Goal: Task Accomplishment & Management: Complete application form

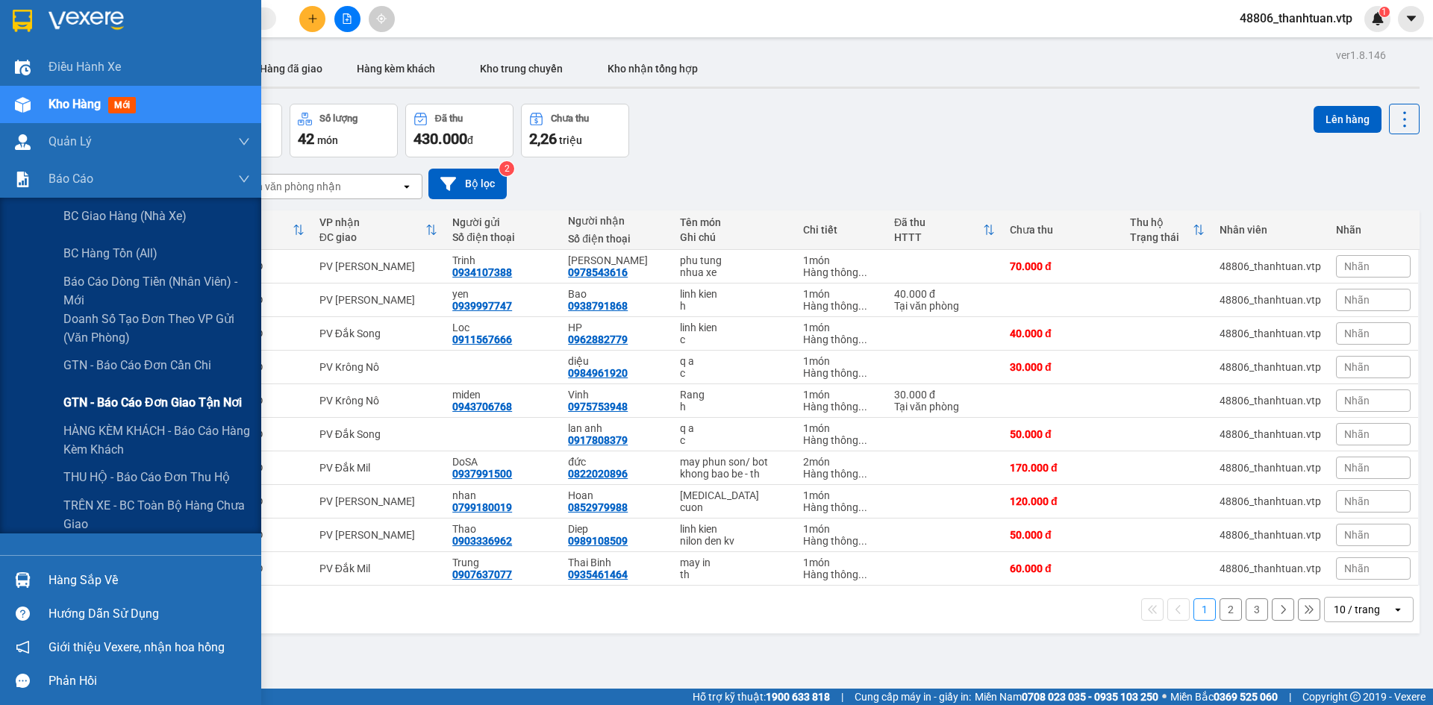
click at [170, 398] on span "GTN - Báo cáo đơn giao tận nơi" at bounding box center [152, 402] width 178 height 19
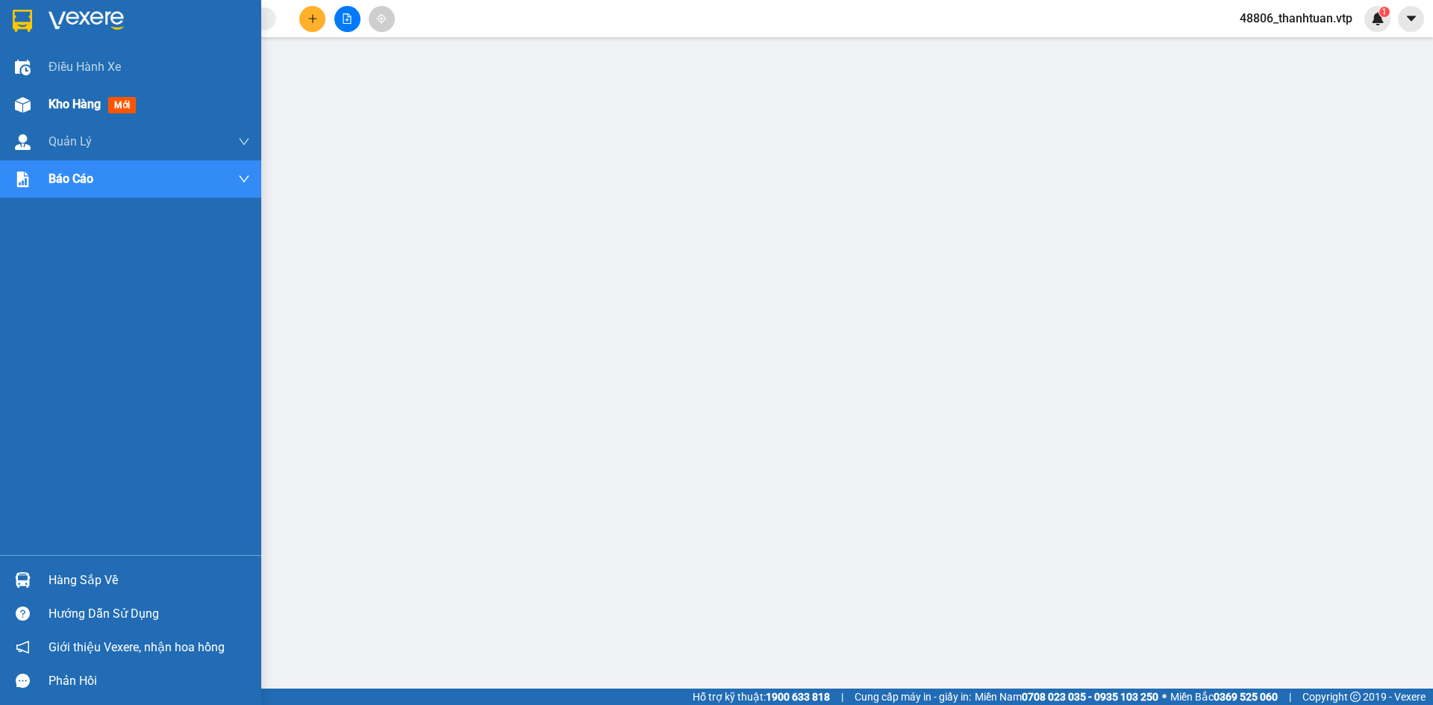
drag, startPoint x: 23, startPoint y: 85, endPoint x: 29, endPoint y: 93, distance: 10.2
click at [29, 93] on div "Điều [PERSON_NAME] xe Kho hàng mới [PERSON_NAME] [PERSON_NAME] chuyến [PERSON_N…" at bounding box center [130, 302] width 261 height 507
drag, startPoint x: 78, startPoint y: 114, endPoint x: 258, endPoint y: 107, distance: 180.0
click at [81, 113] on div "Kho hàng mới" at bounding box center [150, 104] width 202 height 37
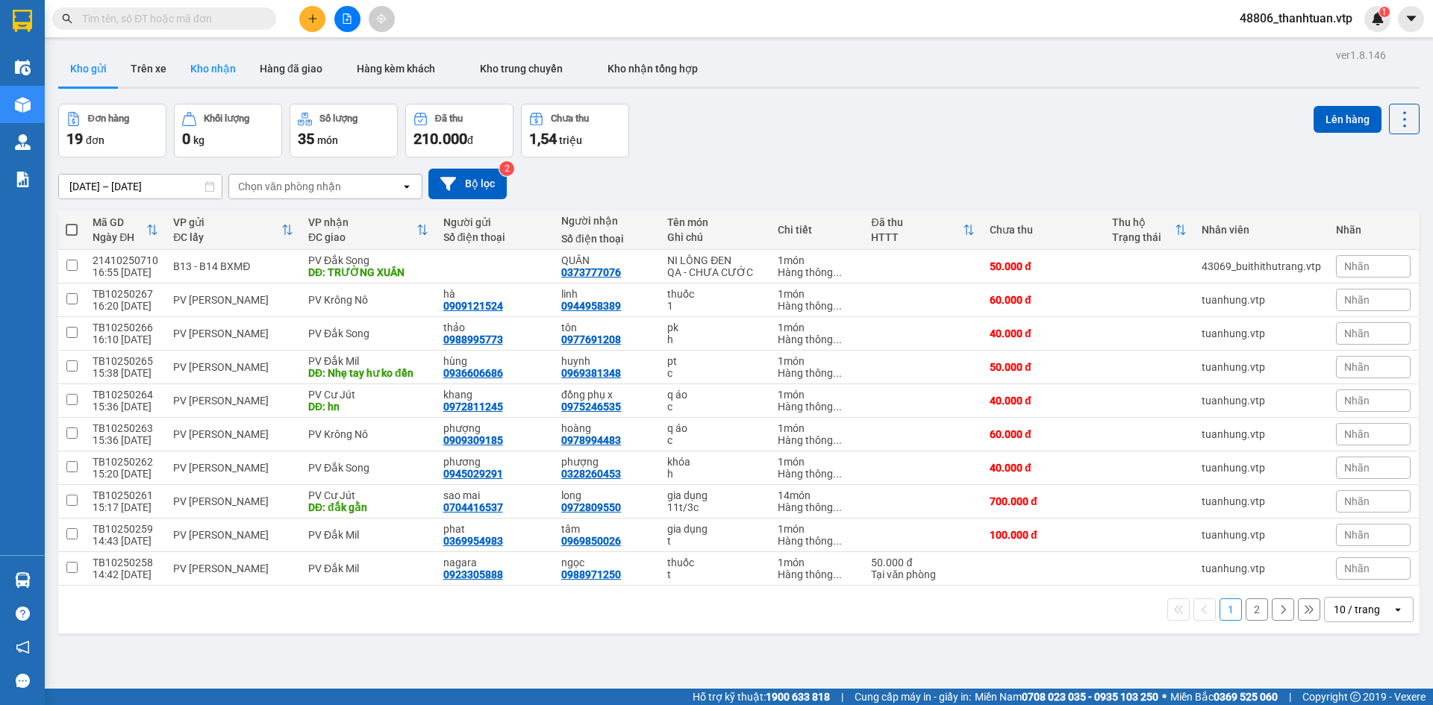
drag, startPoint x: 149, startPoint y: 73, endPoint x: 179, endPoint y: 76, distance: 30.7
click at [157, 73] on button "Trên xe" at bounding box center [149, 69] width 60 height 36
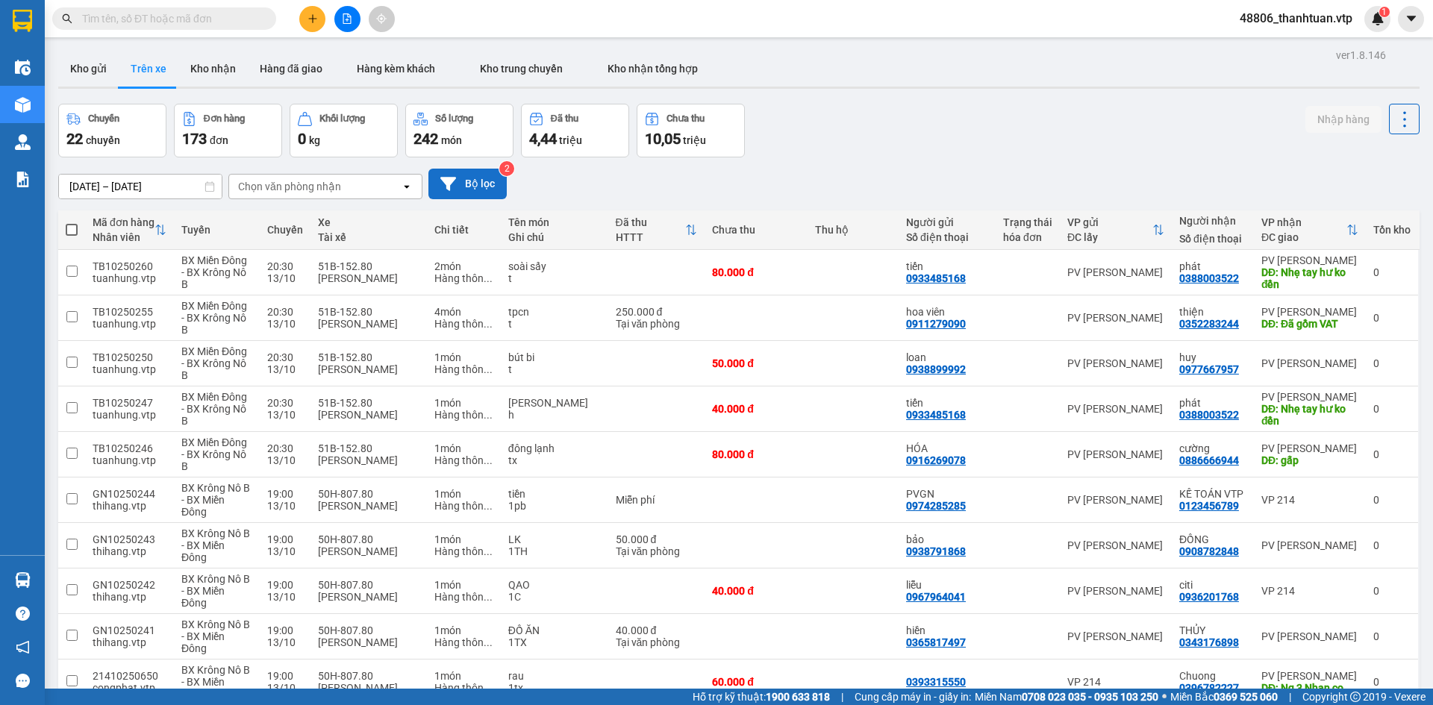
click at [498, 184] on button "Bộ lọc" at bounding box center [467, 184] width 78 height 31
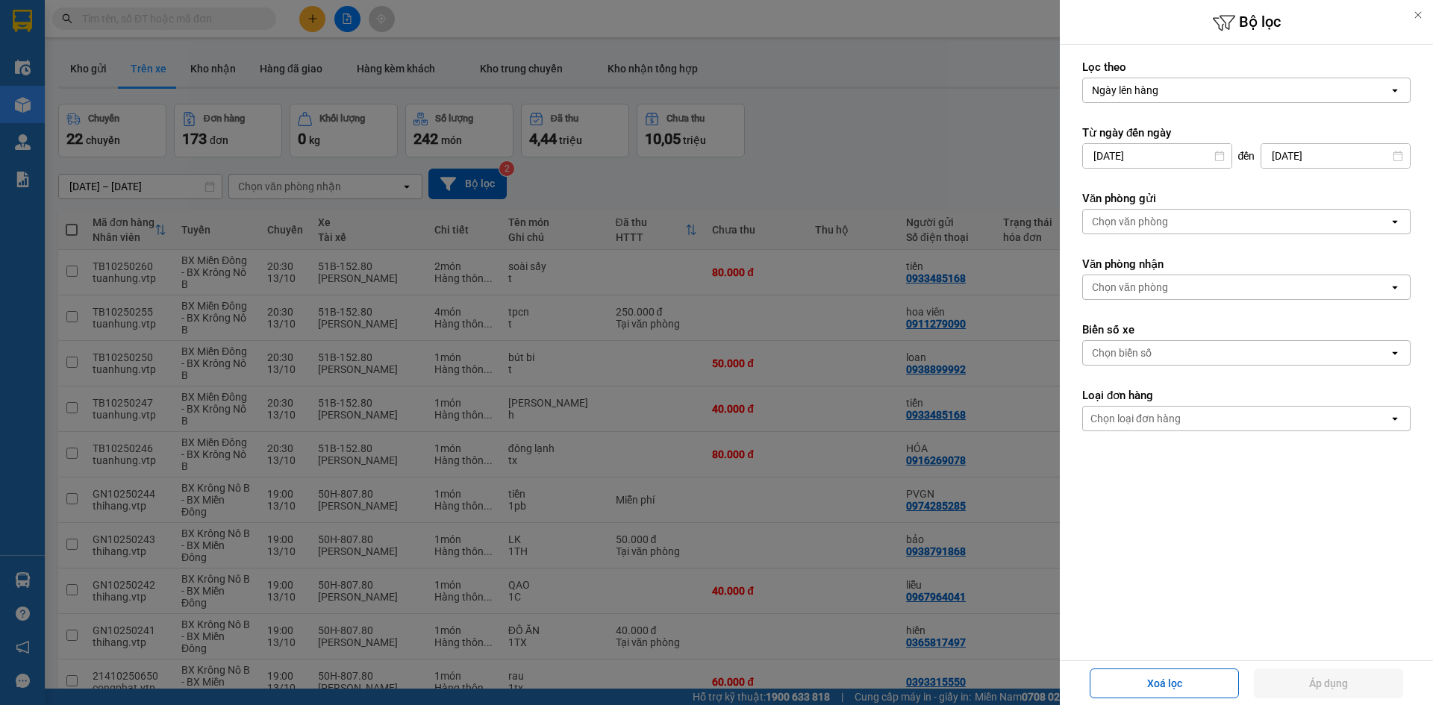
click at [1175, 290] on div "Chọn văn phòng" at bounding box center [1236, 287] width 306 height 24
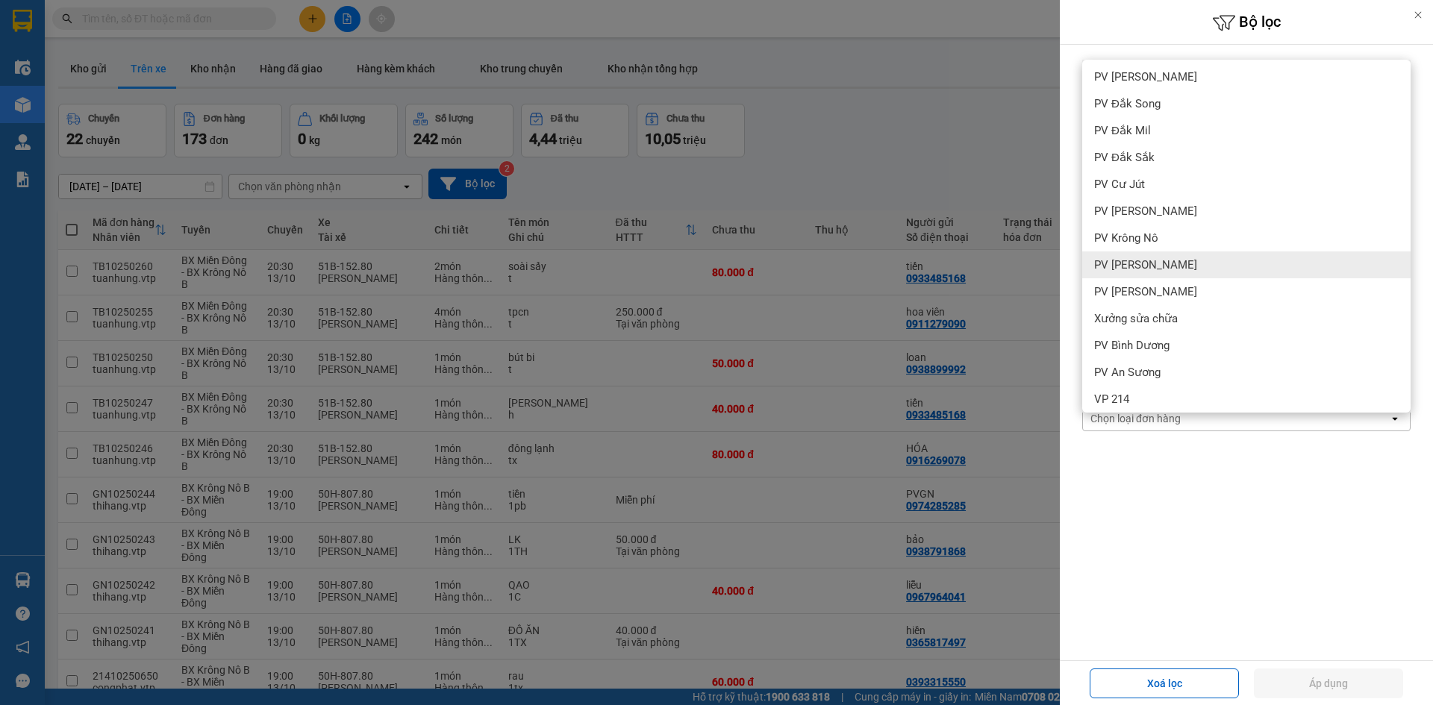
scroll to position [299, 0]
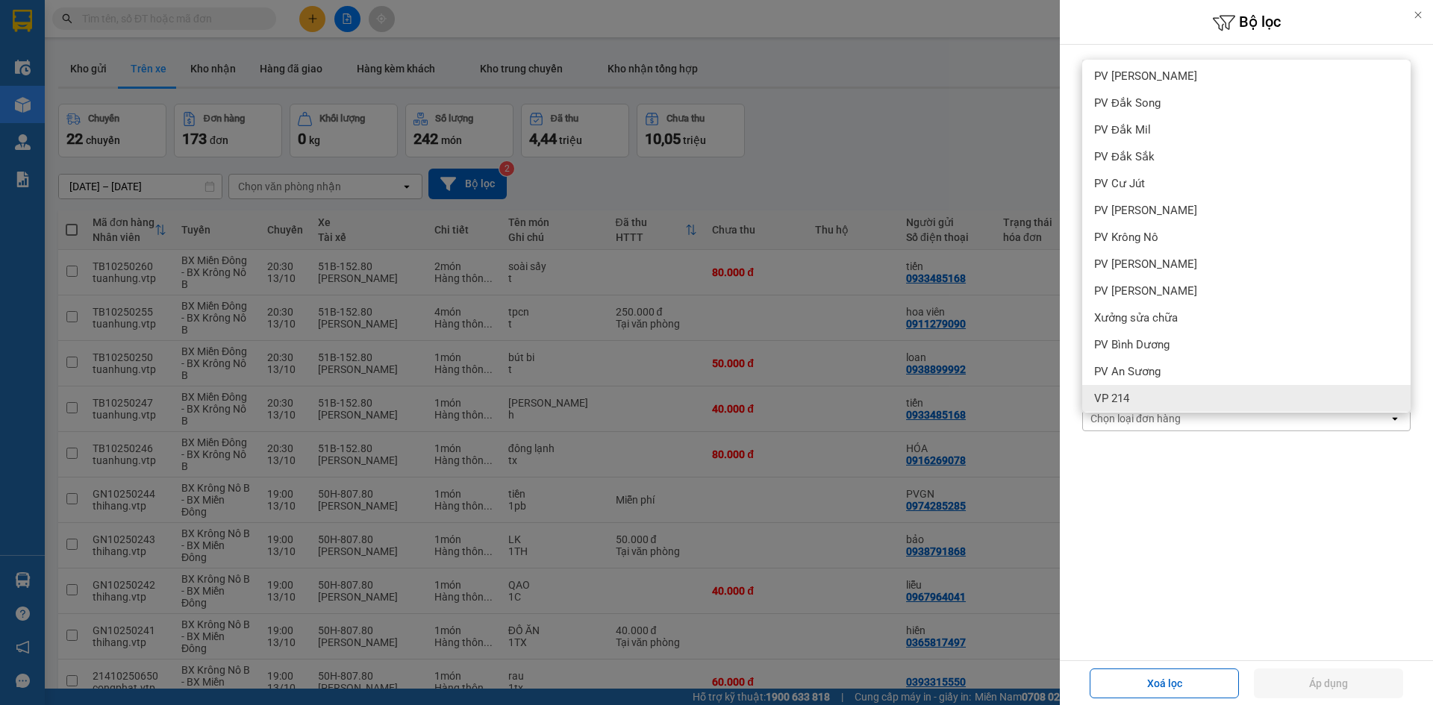
click at [1133, 399] on div "VP 214" at bounding box center [1246, 398] width 328 height 27
click at [1330, 688] on button "Áp dụng" at bounding box center [1328, 684] width 149 height 30
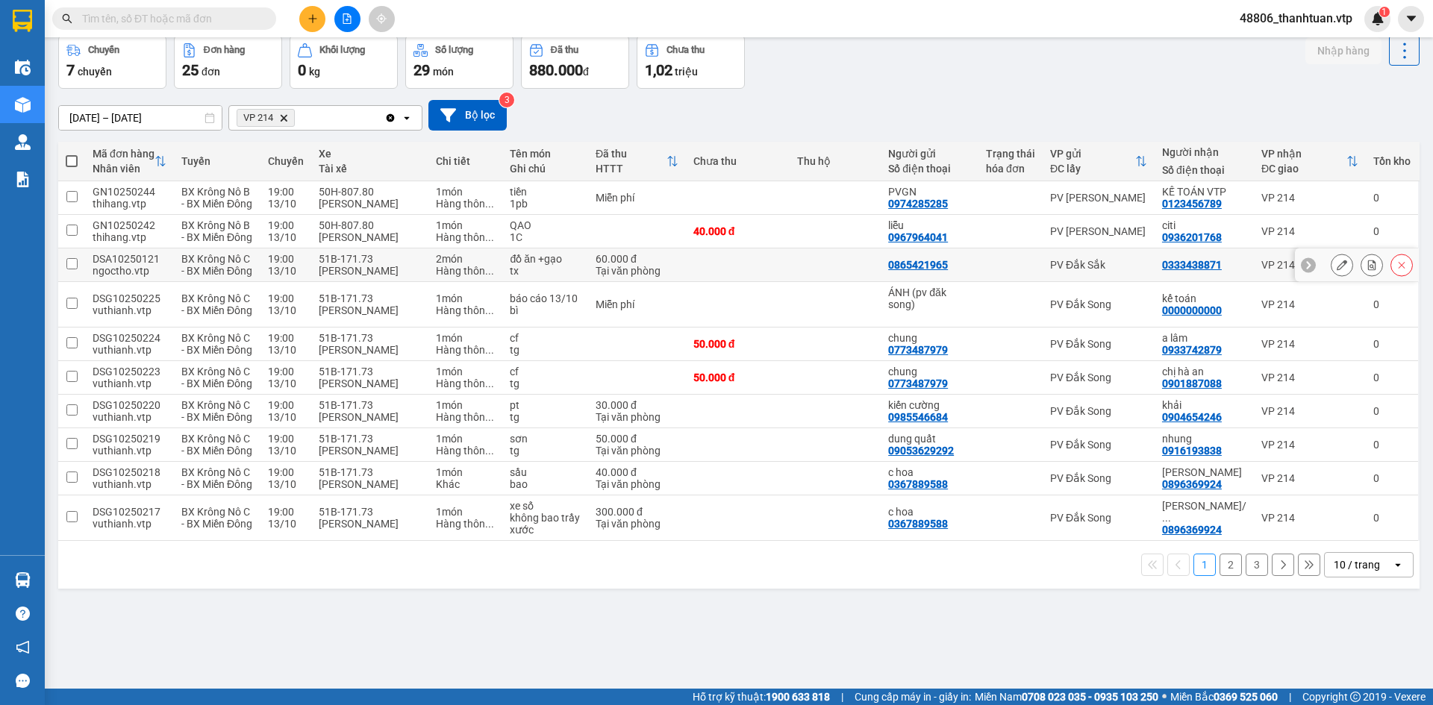
scroll to position [78, 0]
drag, startPoint x: 1385, startPoint y: 637, endPoint x: 1378, endPoint y: 644, distance: 10.0
click at [1382, 589] on div "1 2 3 10 / trang open" at bounding box center [738, 565] width 1361 height 48
drag, startPoint x: 1376, startPoint y: 652, endPoint x: 1367, endPoint y: 646, distance: 10.2
click at [1375, 577] on div "10 / trang" at bounding box center [1358, 565] width 67 height 24
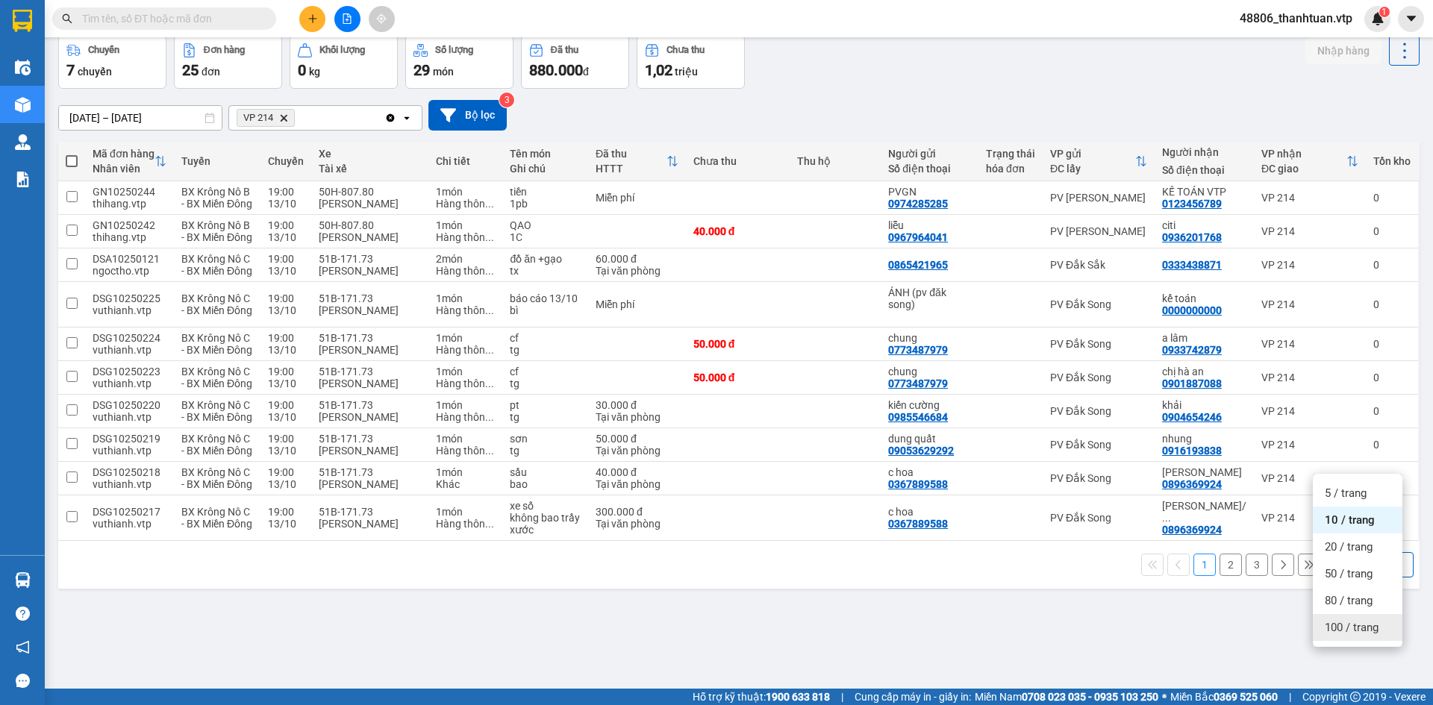
click at [1360, 625] on span "100 / trang" at bounding box center [1352, 627] width 54 height 15
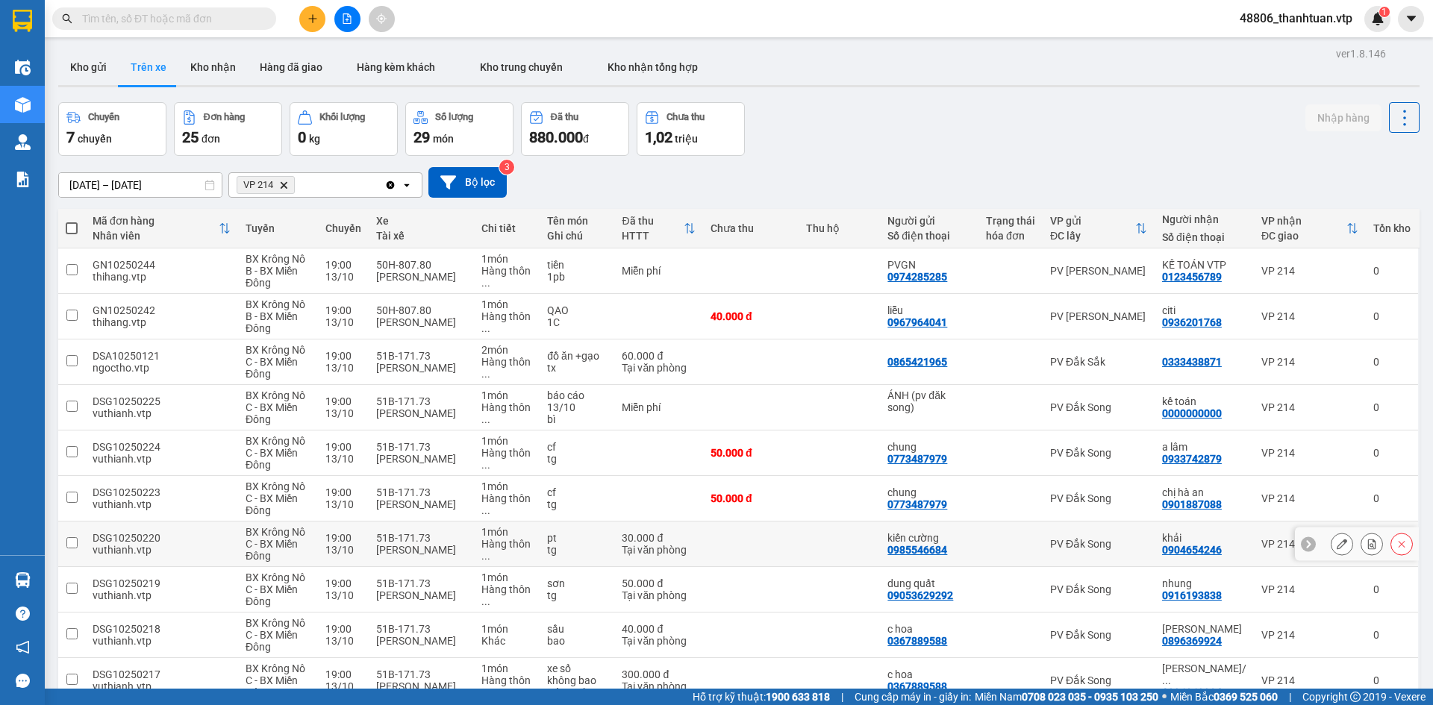
scroll to position [0, 0]
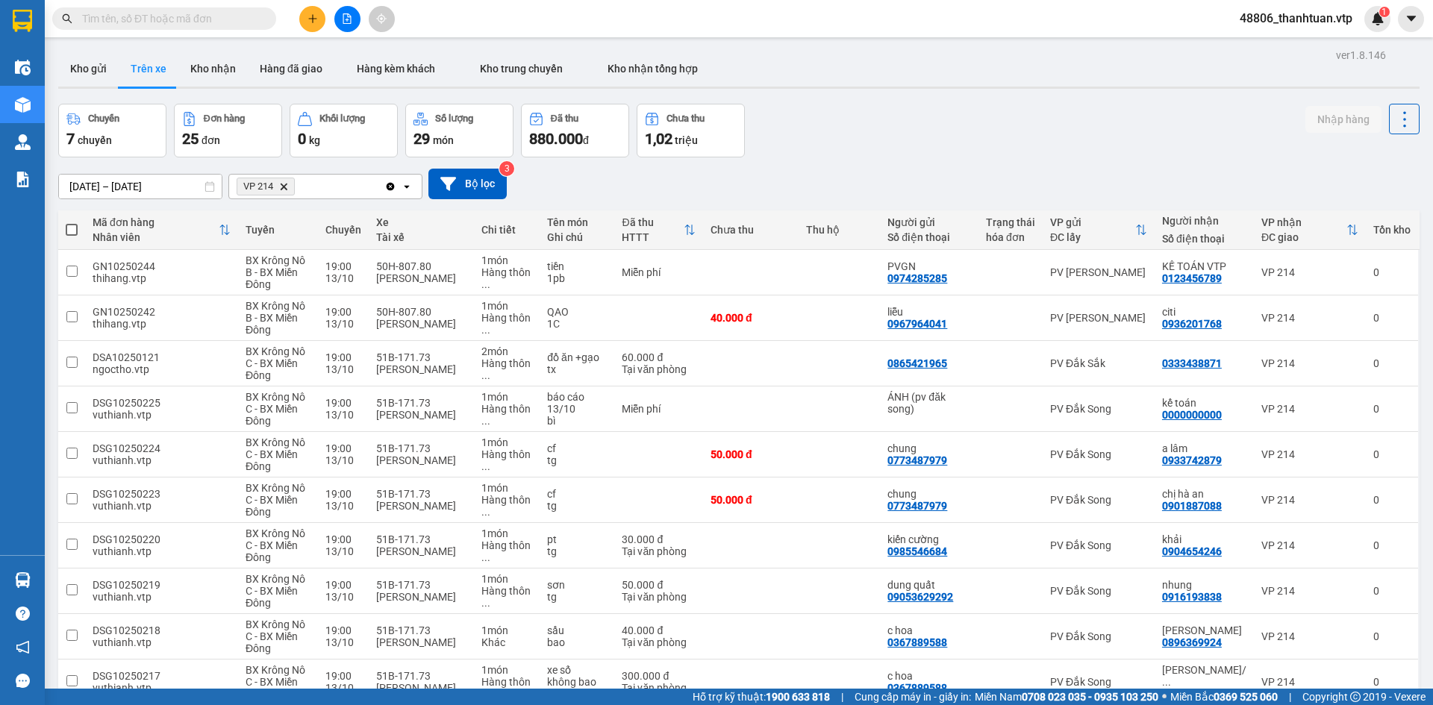
click at [282, 188] on icon "Delete" at bounding box center [283, 186] width 9 height 9
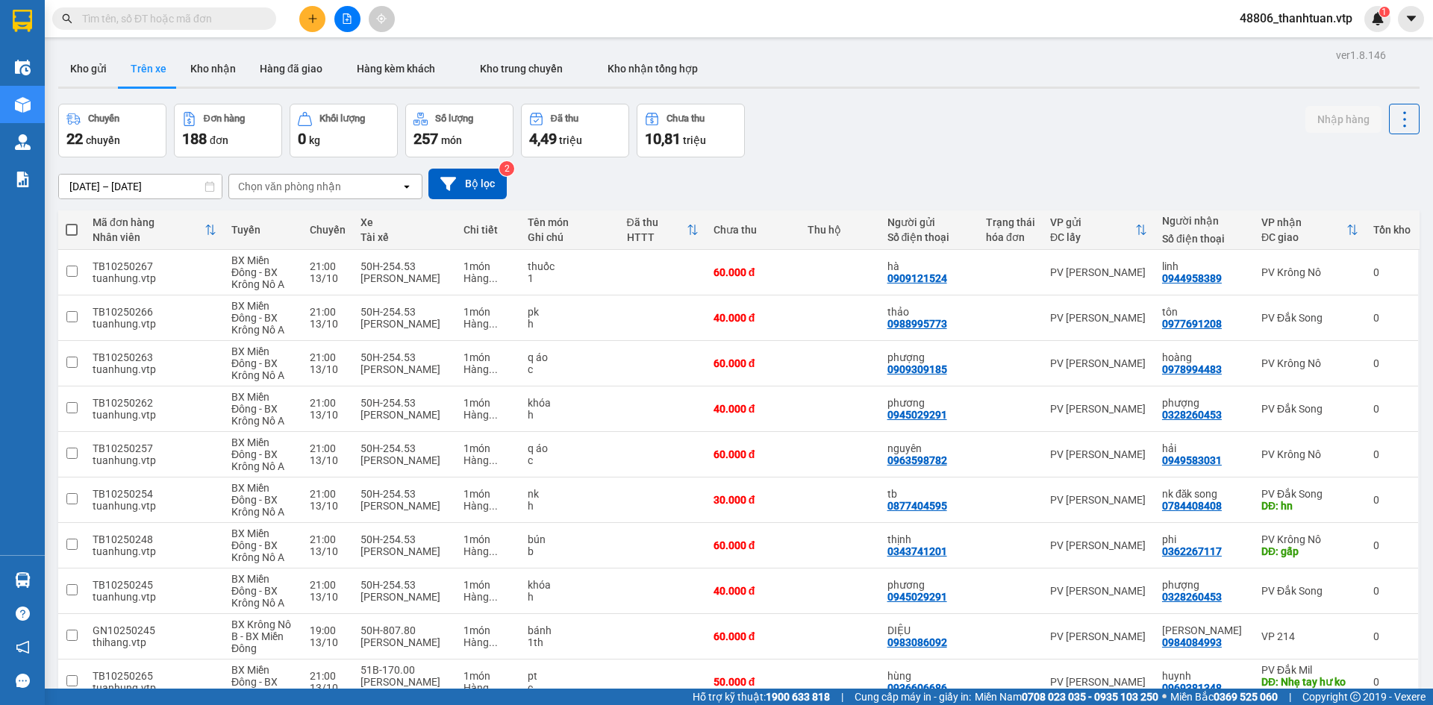
click at [248, 16] on input "text" at bounding box center [170, 18] width 176 height 16
click at [131, 19] on input "text" at bounding box center [170, 18] width 176 height 16
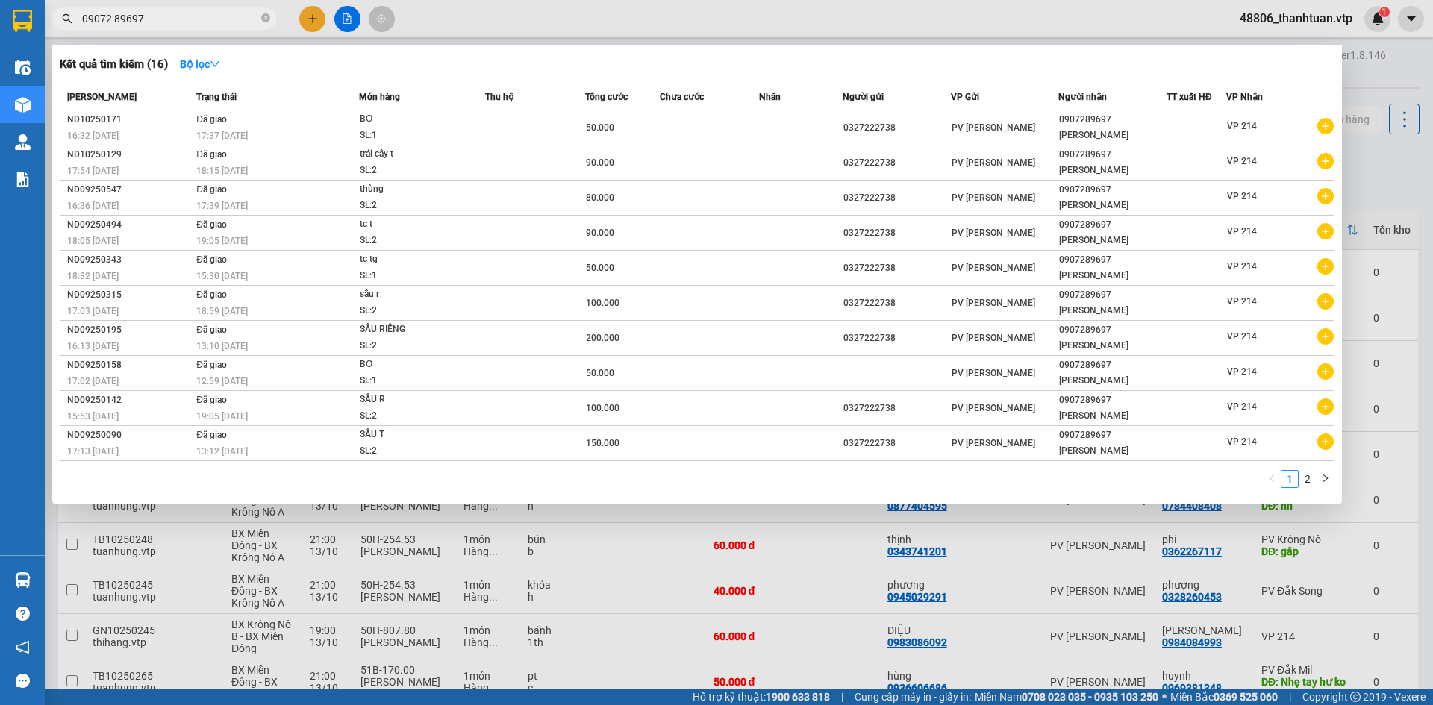
type input "09072 89697"
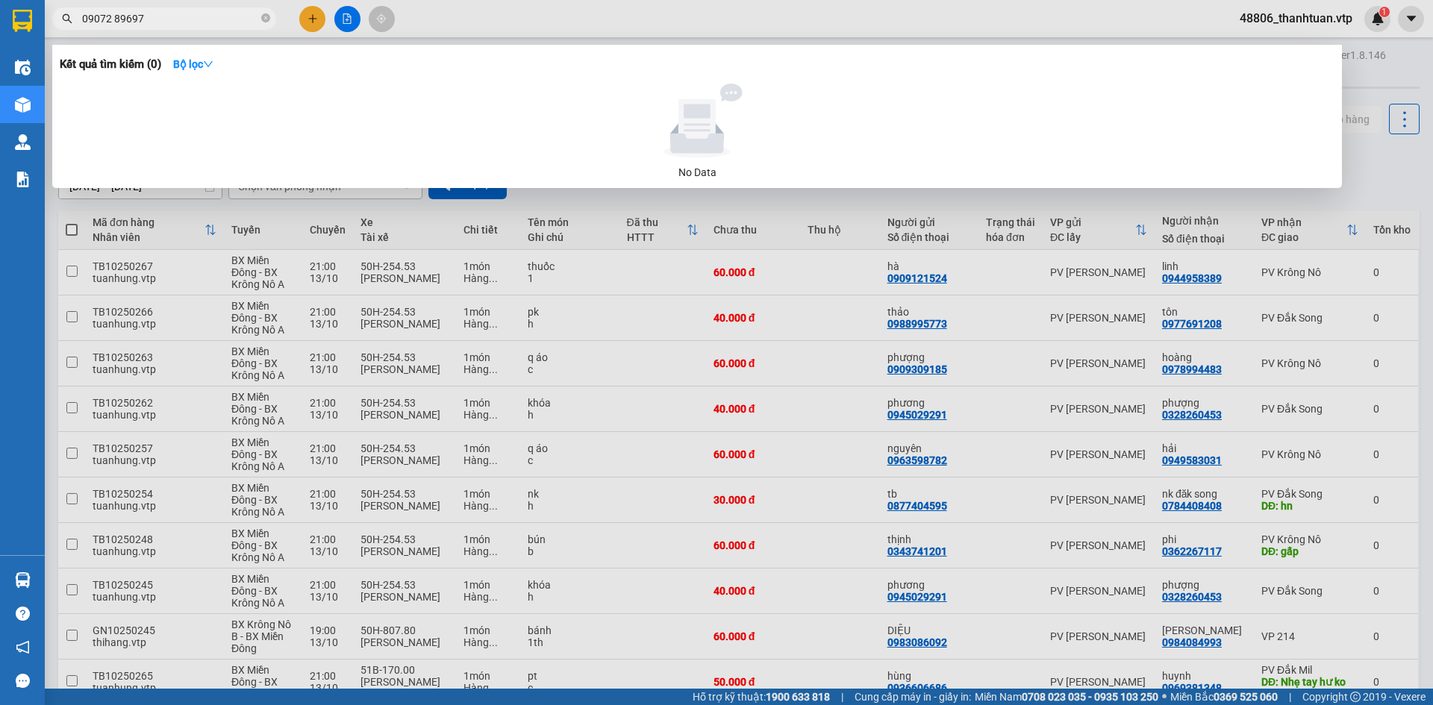
click at [311, 18] on div at bounding box center [716, 352] width 1433 height 705
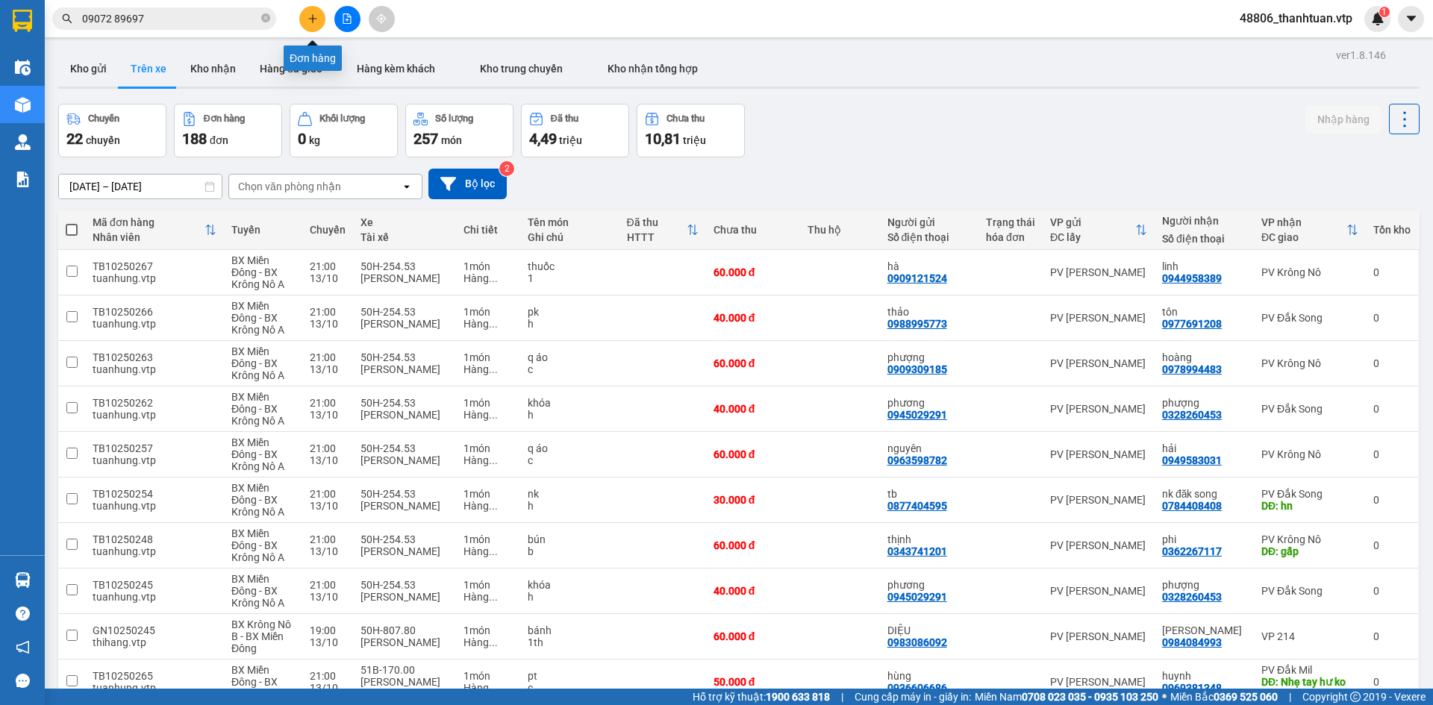
click at [306, 27] on button at bounding box center [312, 19] width 26 height 26
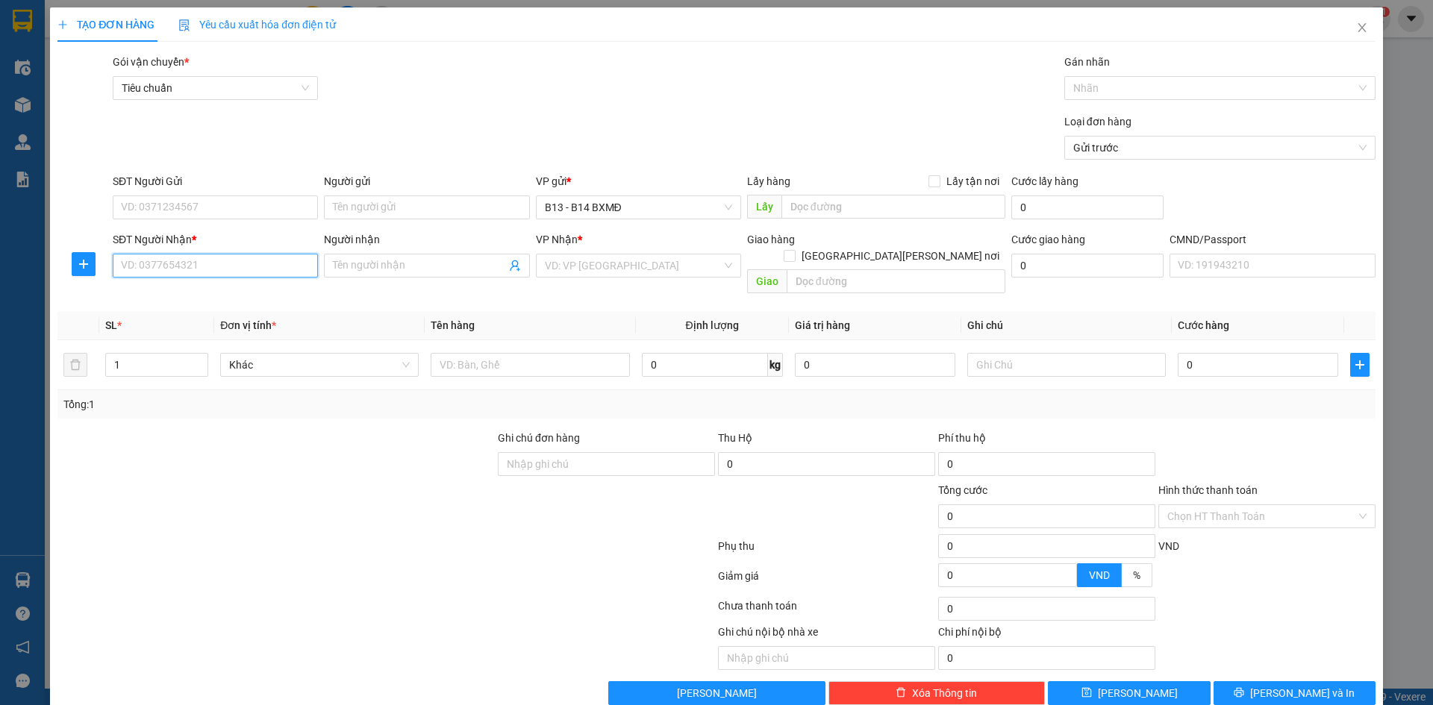
click at [174, 269] on input "SĐT Người Nhận *" at bounding box center [215, 266] width 205 height 24
type input "09845476476"
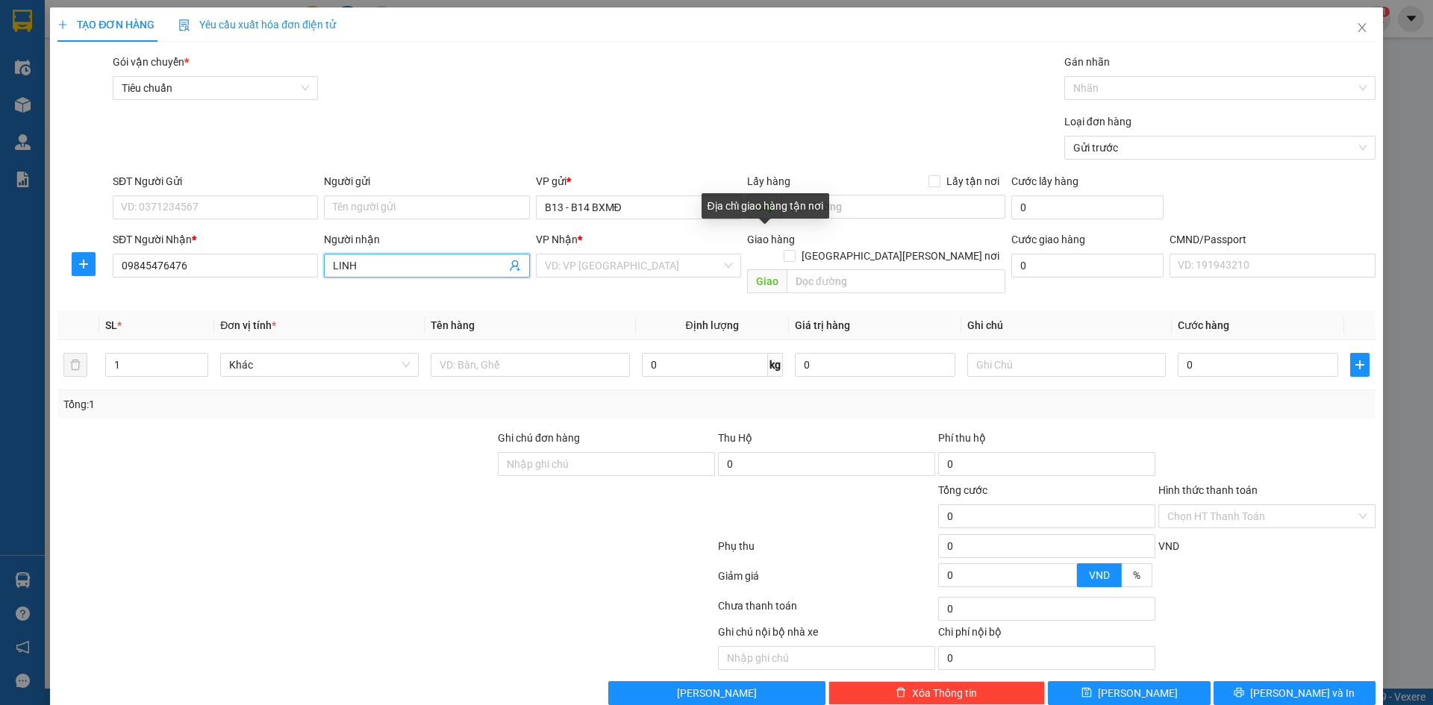
type input "LINH"
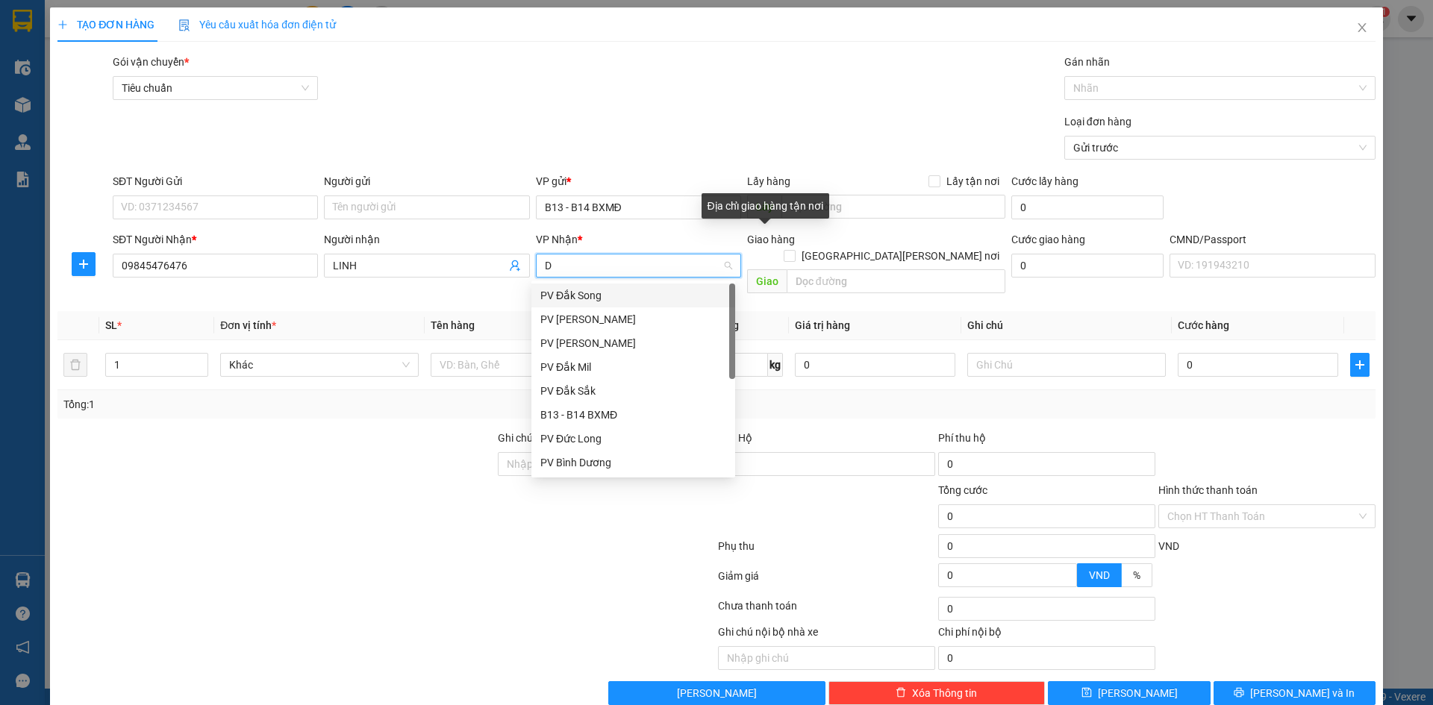
type input "DM"
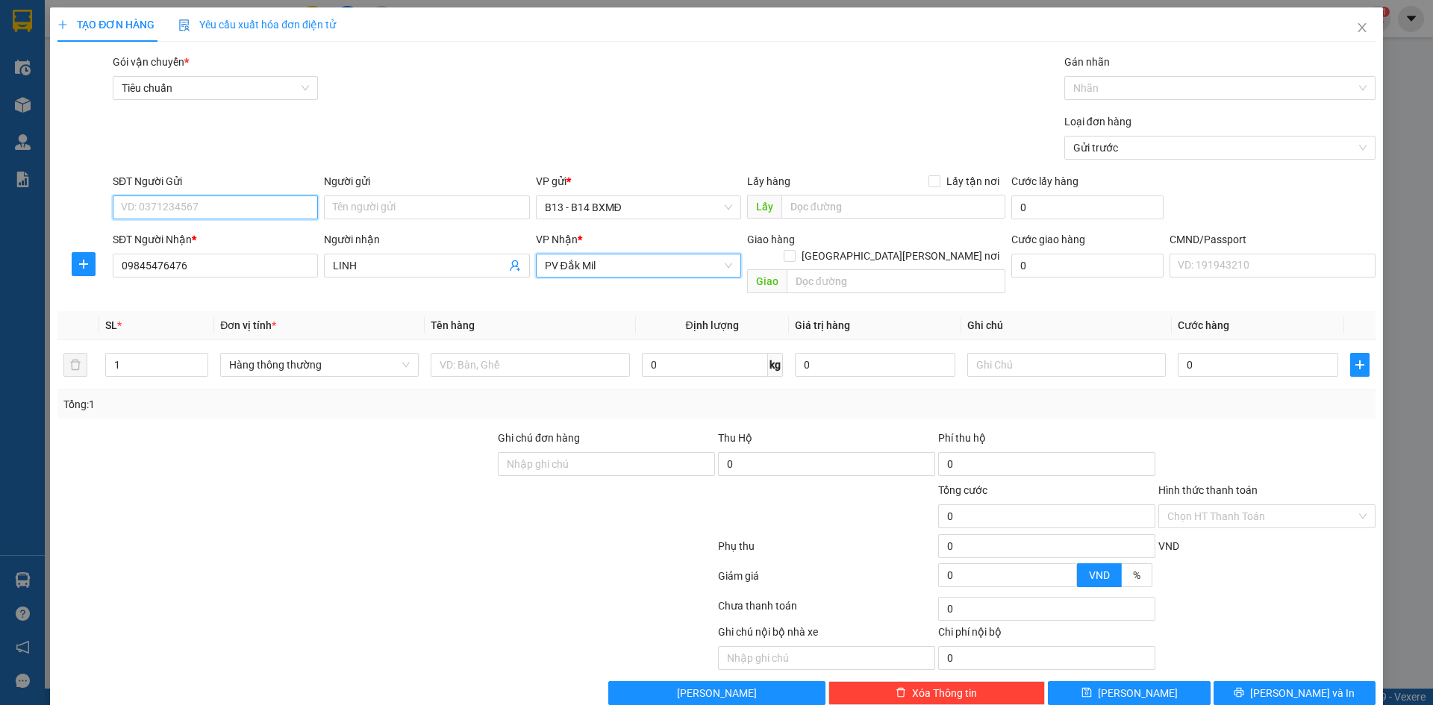
click at [193, 207] on input "SĐT Người Gửi" at bounding box center [215, 208] width 205 height 24
type input "0932575464"
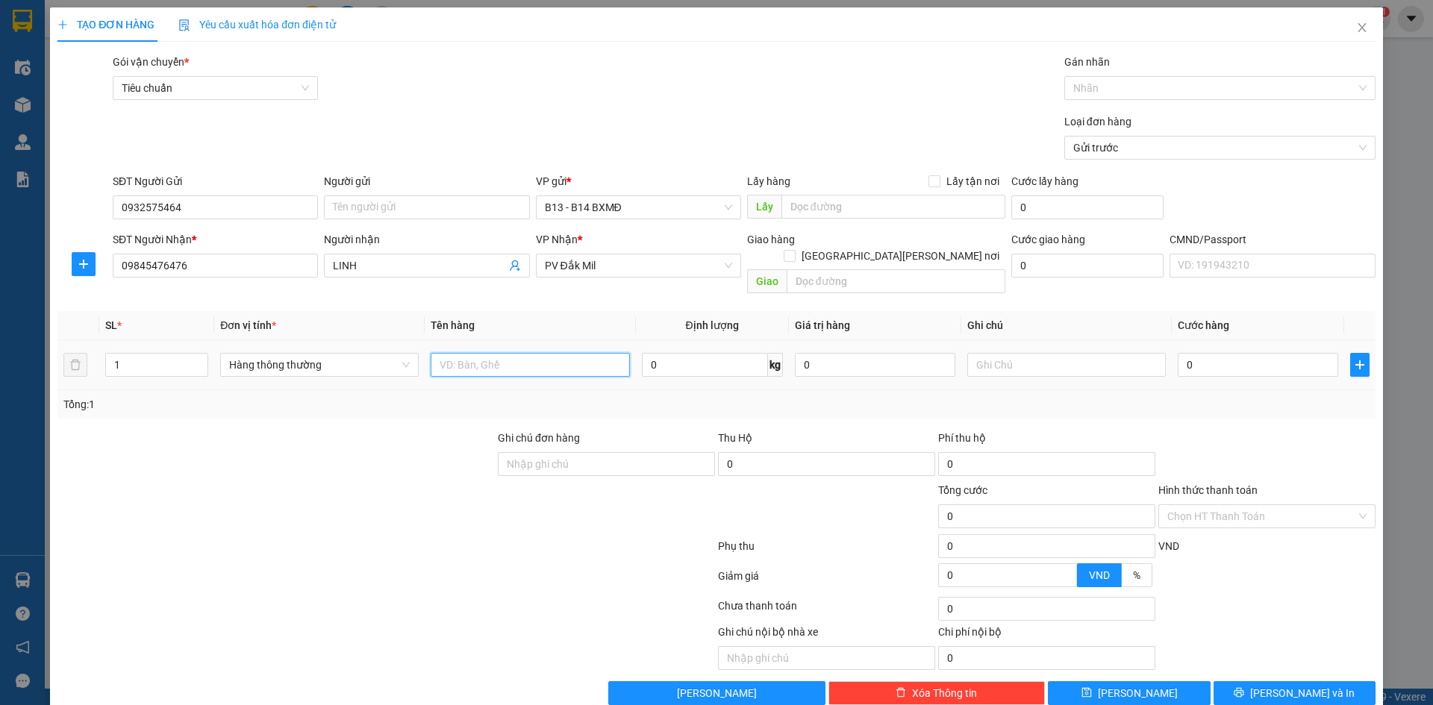
click at [514, 356] on input "text" at bounding box center [530, 365] width 199 height 24
type input "LANHJ"
click at [802, 281] on div "Giao hàng [GEOGRAPHIC_DATA][PERSON_NAME] nơi [PERSON_NAME]" at bounding box center [876, 265] width 258 height 69
drag, startPoint x: 814, startPoint y: 270, endPoint x: 824, endPoint y: 256, distance: 17.6
click at [820, 269] on input "text" at bounding box center [896, 281] width 219 height 24
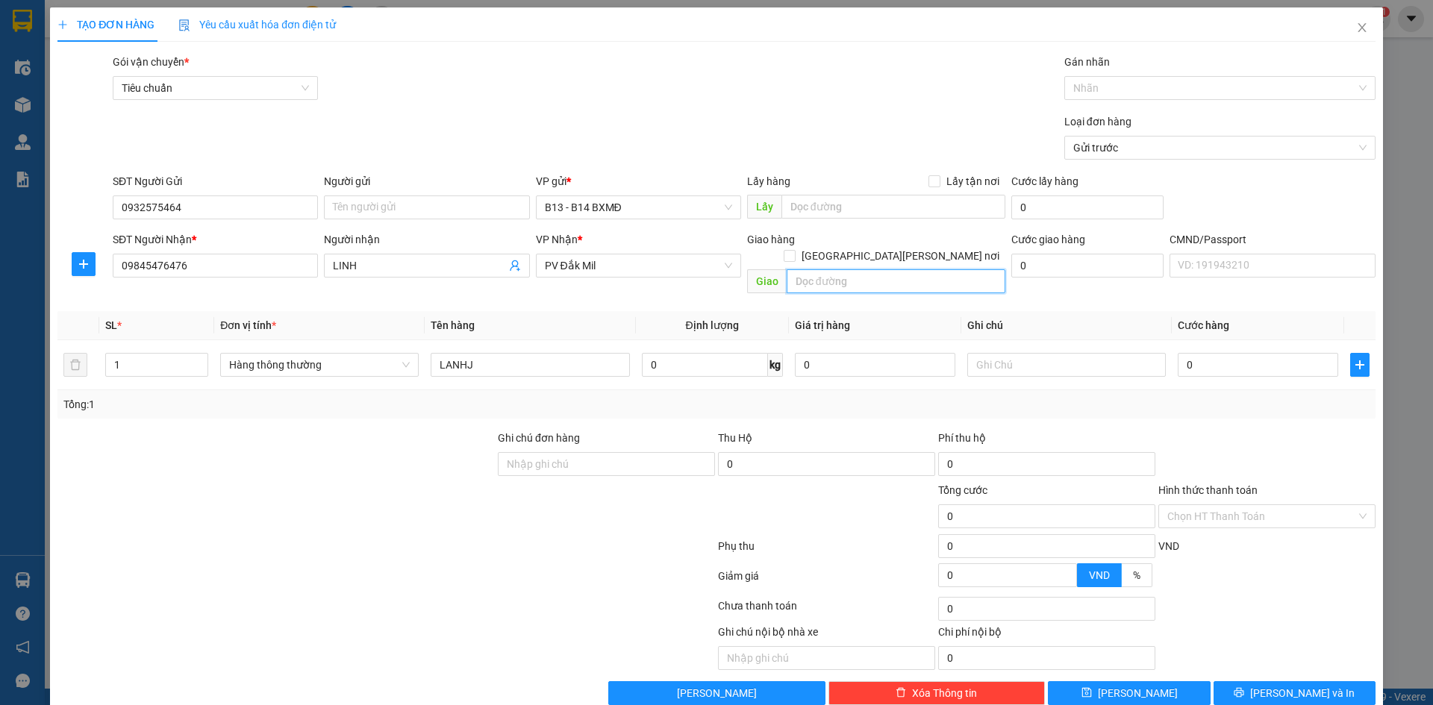
click at [824, 269] on input "text" at bounding box center [896, 281] width 219 height 24
type input "THU HO 1.500.000"
click at [778, 452] on input "0" at bounding box center [826, 464] width 217 height 24
type input "1.500.000"
type input "30.000"
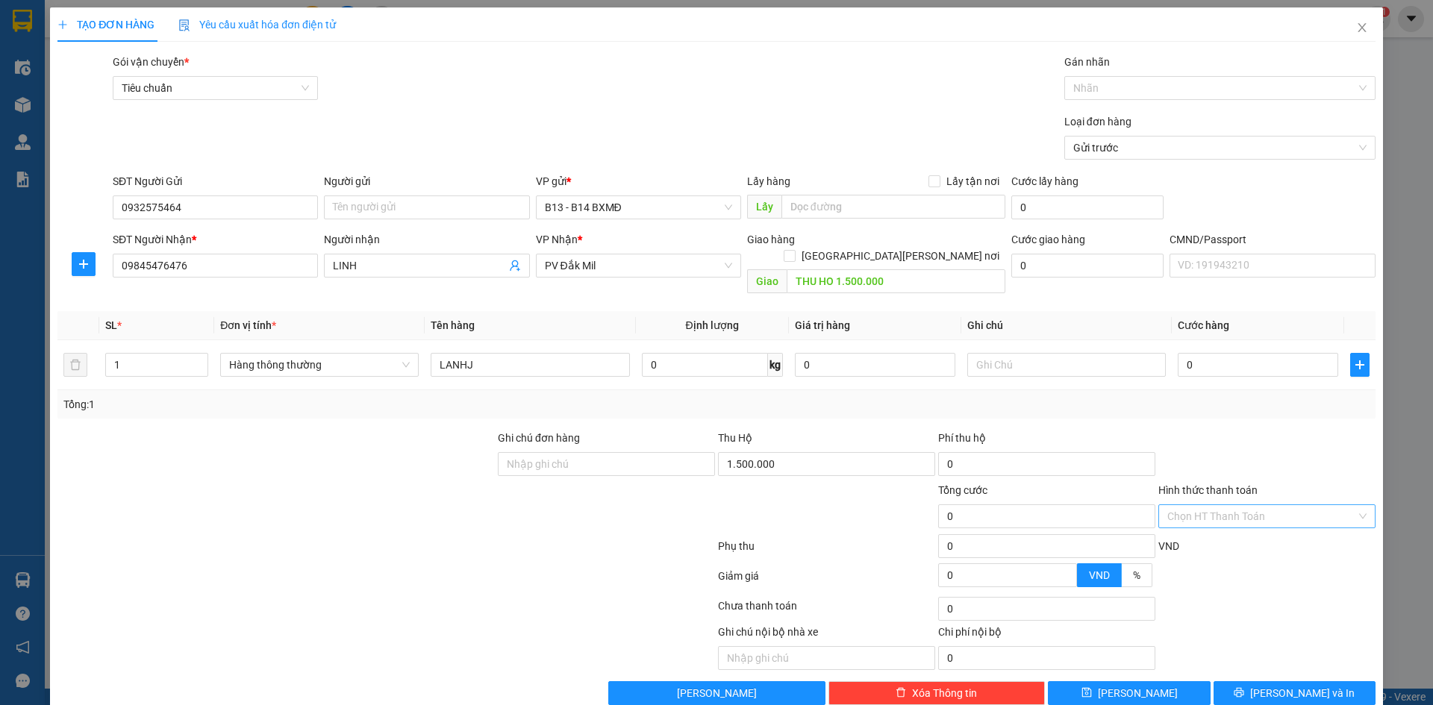
type input "30.000"
click at [1247, 505] on input "Hình thức thanh toán" at bounding box center [1261, 516] width 189 height 22
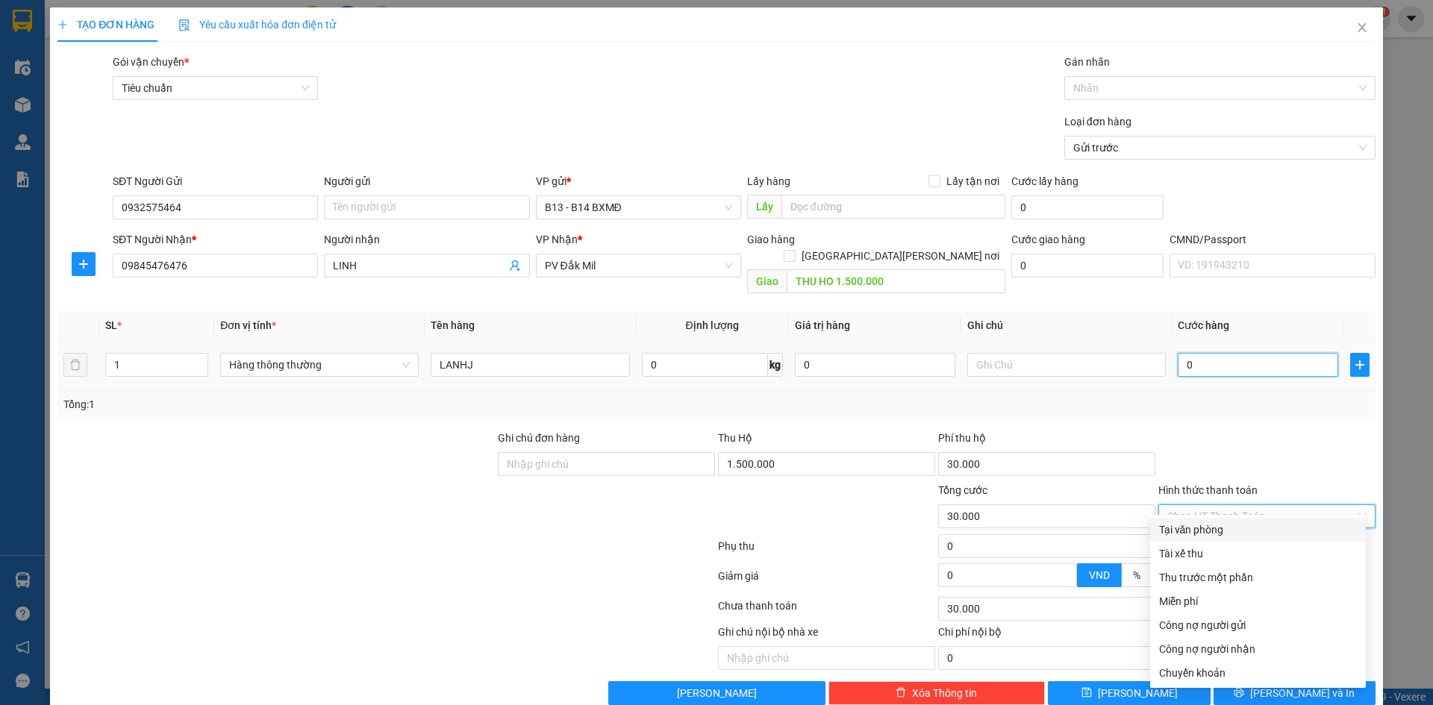
click at [1214, 353] on input "0" at bounding box center [1258, 365] width 160 height 24
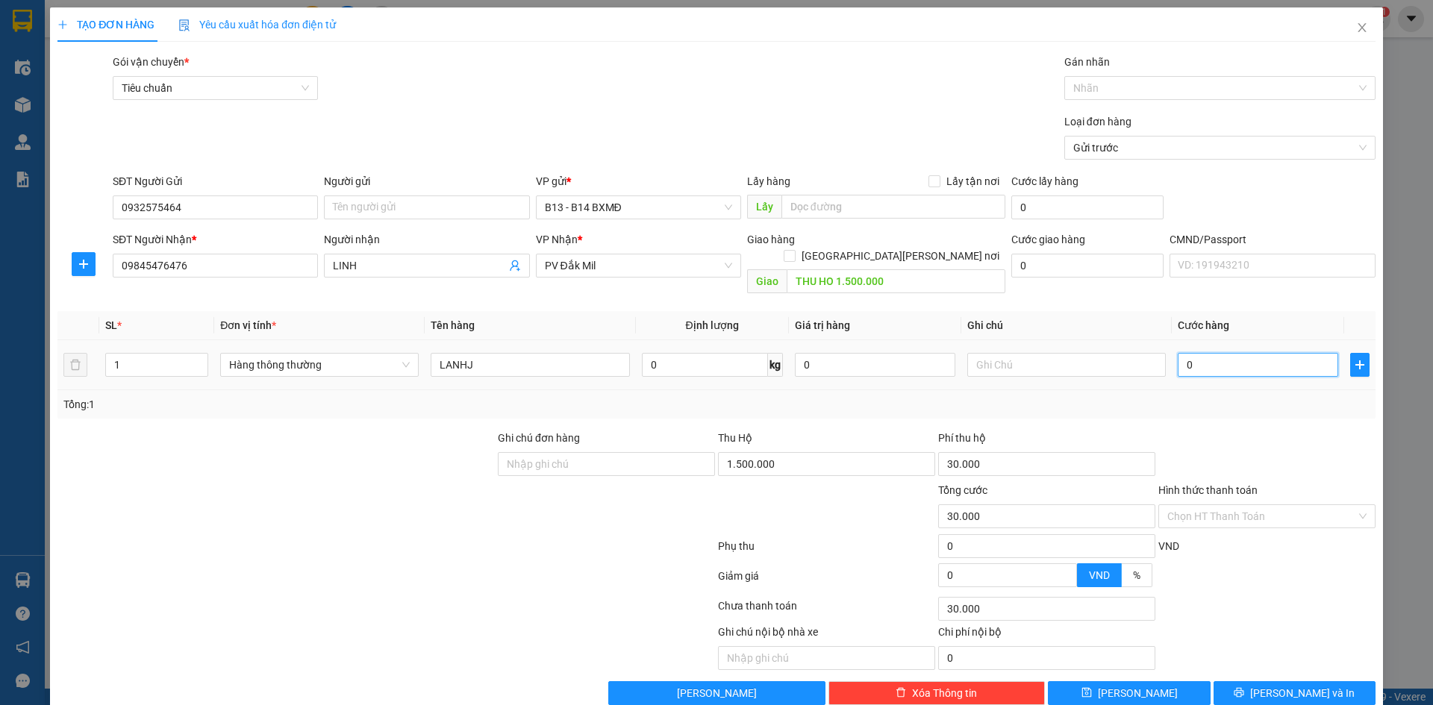
type input "5"
type input "30.005"
type input "50"
type input "30.050"
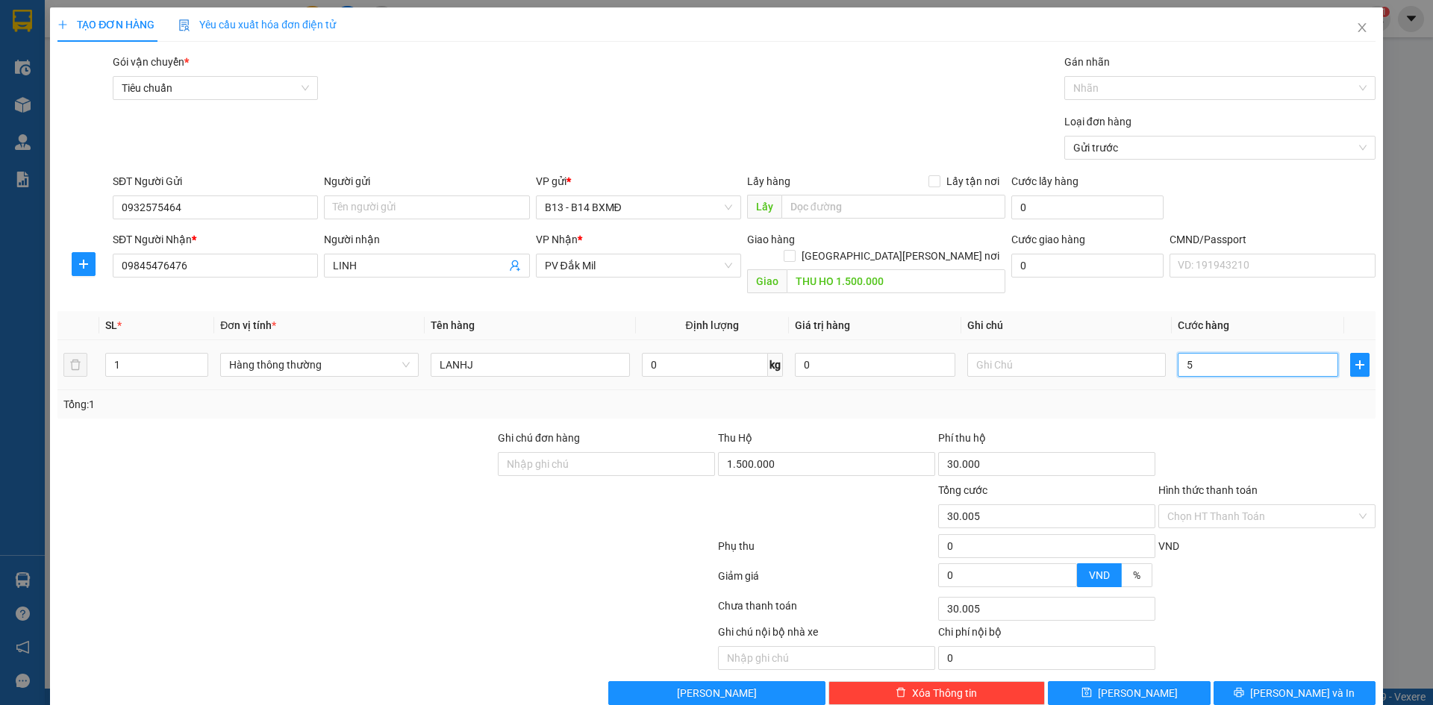
type input "30.050"
type input "50.000"
type input "80.000"
click at [1212, 505] on input "Hình thức thanh toán" at bounding box center [1261, 516] width 189 height 22
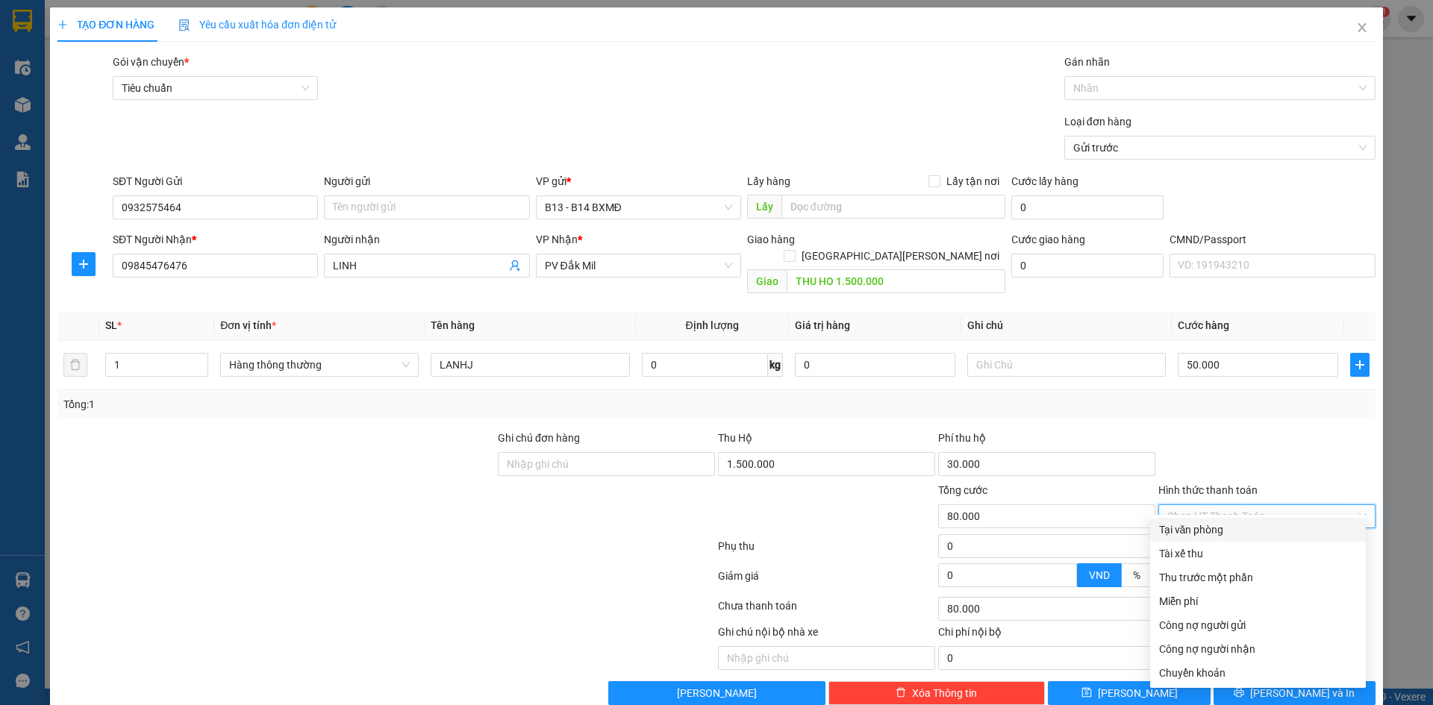
click at [1212, 505] on input "Hình thức thanh toán" at bounding box center [1261, 516] width 189 height 22
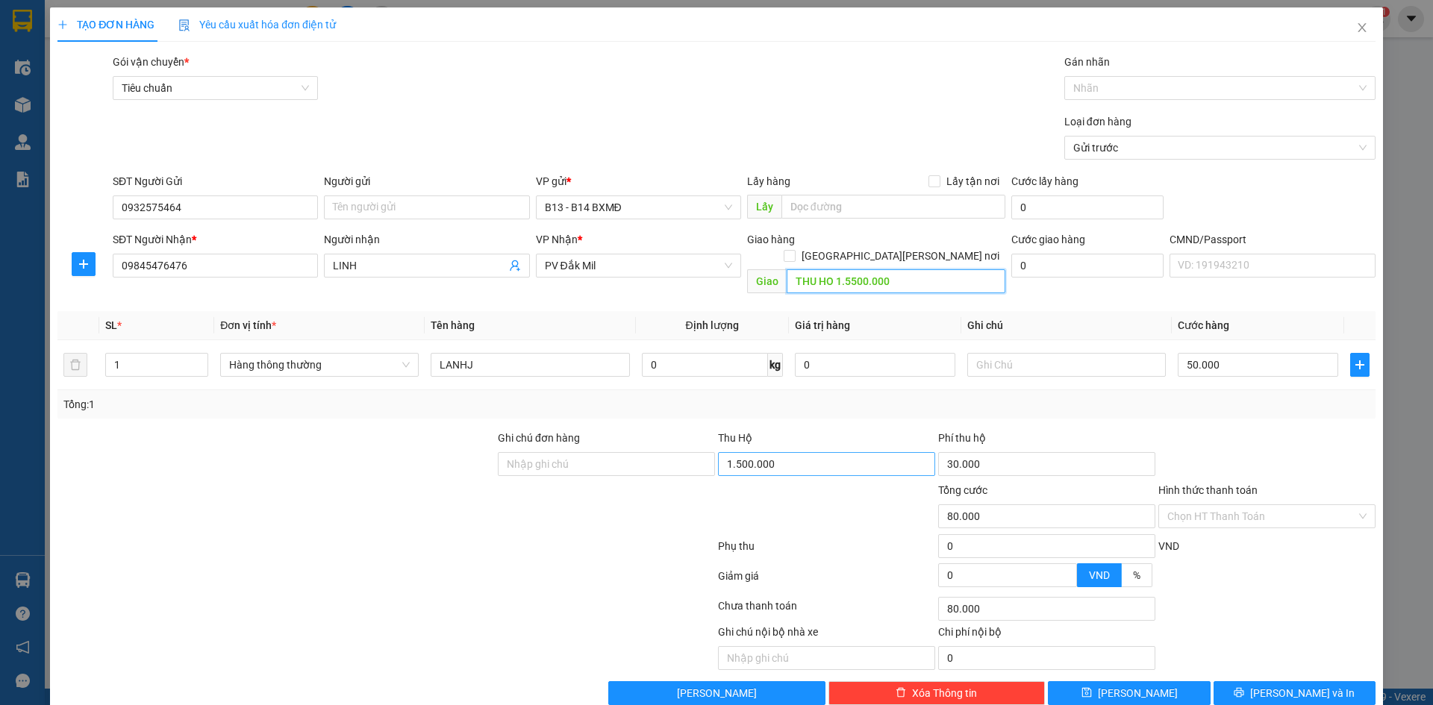
type input "THU HO 1.5500.000"
type input "1.550.000"
click at [1238, 594] on div "Chọn HT Thanh Toán" at bounding box center [1267, 609] width 220 height 30
click at [1242, 505] on input "Hình thức thanh toán" at bounding box center [1261, 516] width 189 height 22
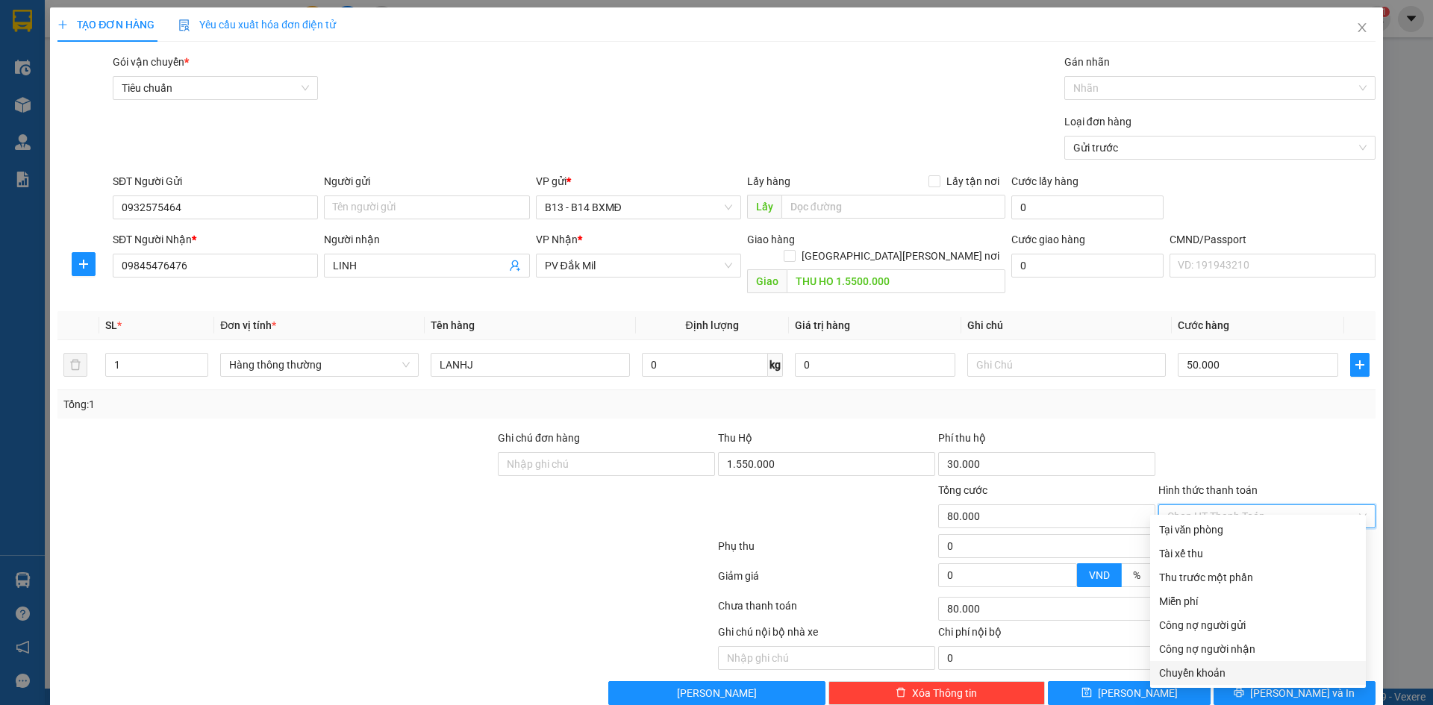
click at [1234, 675] on div "Chuyển khoản" at bounding box center [1258, 673] width 198 height 16
type input "0"
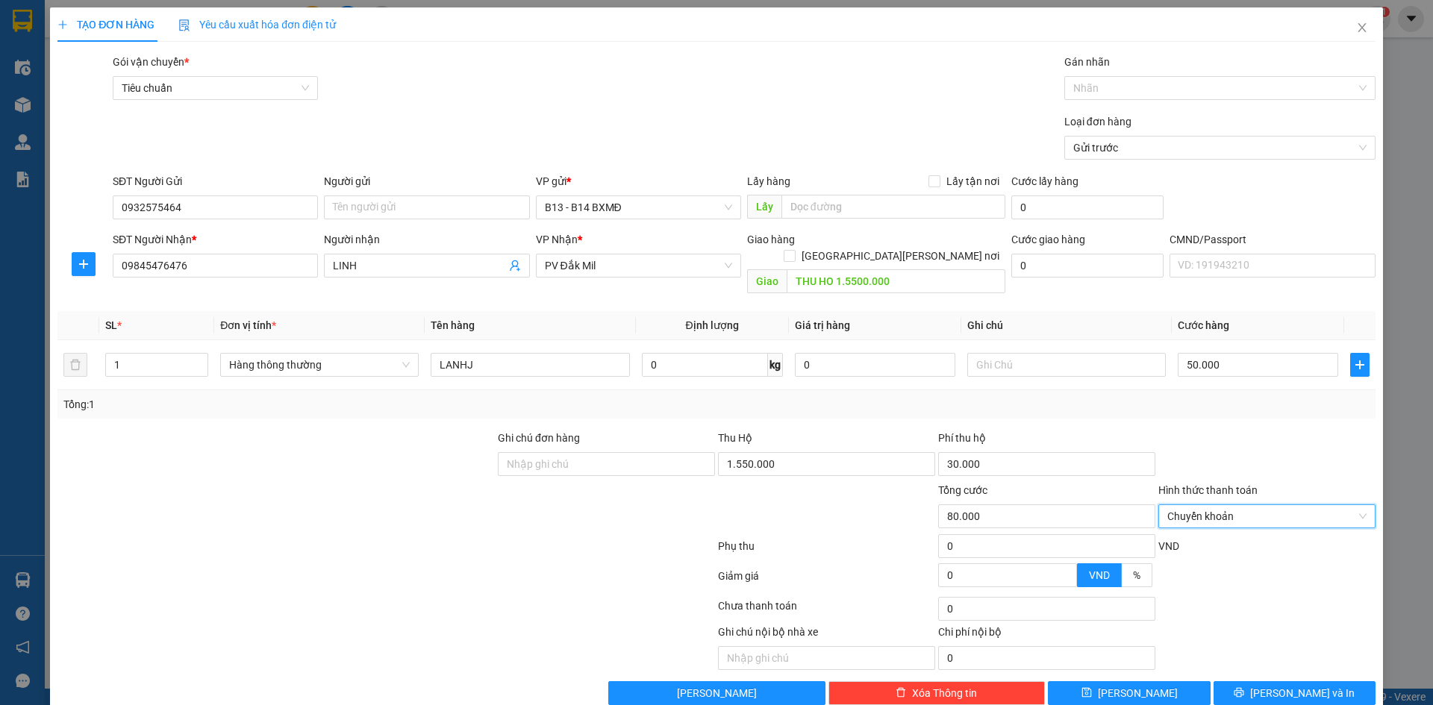
drag, startPoint x: 1106, startPoint y: 90, endPoint x: 1117, endPoint y: 128, distance: 38.8
click at [1110, 96] on div at bounding box center [1212, 88] width 289 height 18
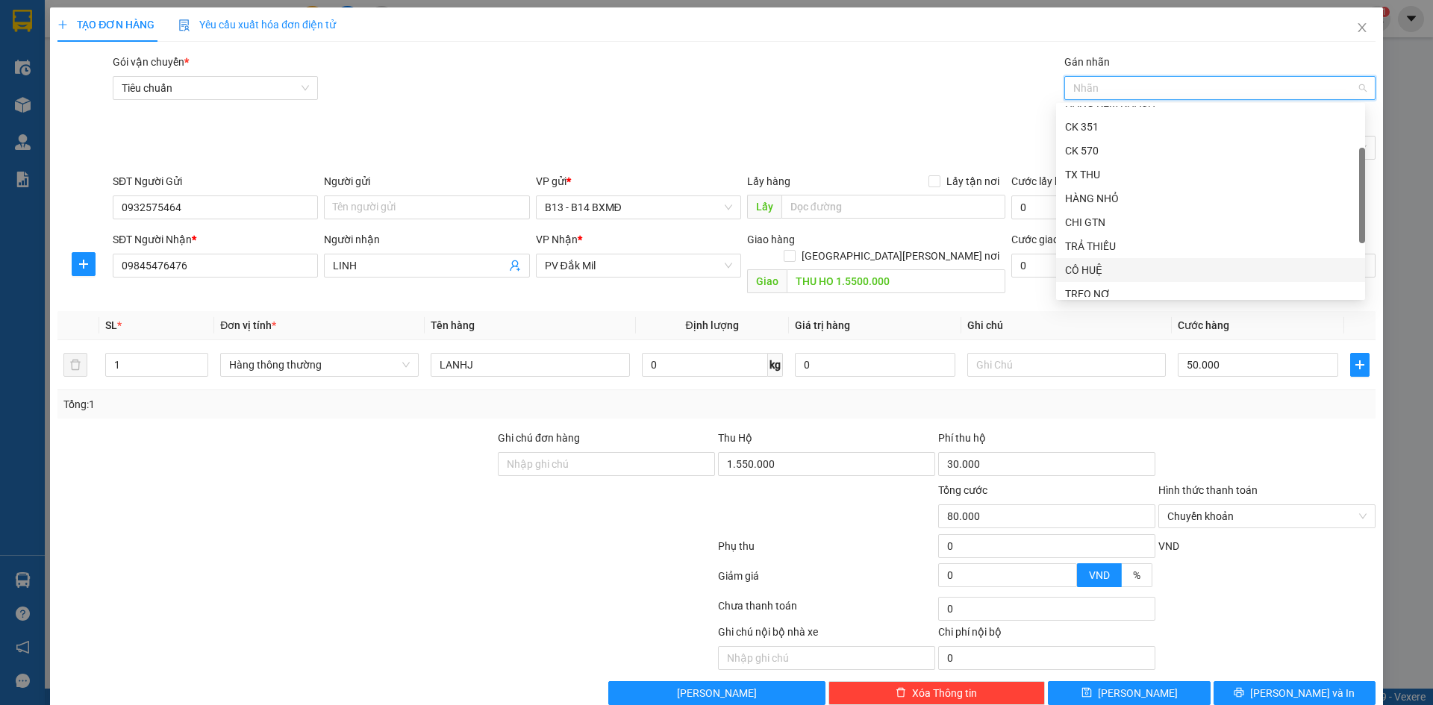
scroll to position [143, 0]
drag, startPoint x: 1114, startPoint y: 283, endPoint x: 976, endPoint y: 273, distance: 139.2
click at [1114, 283] on div "CK 6839" at bounding box center [1210, 285] width 291 height 16
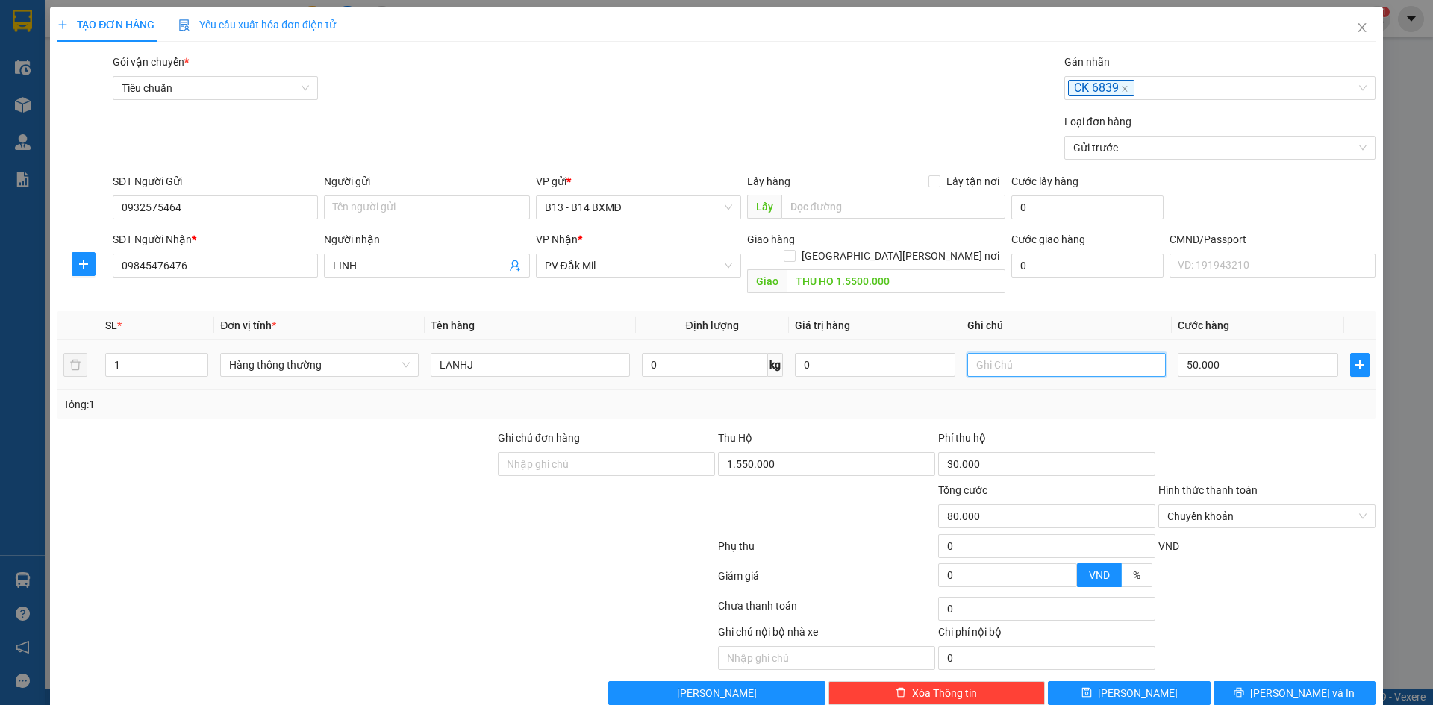
click at [1011, 353] on input "text" at bounding box center [1066, 365] width 199 height 24
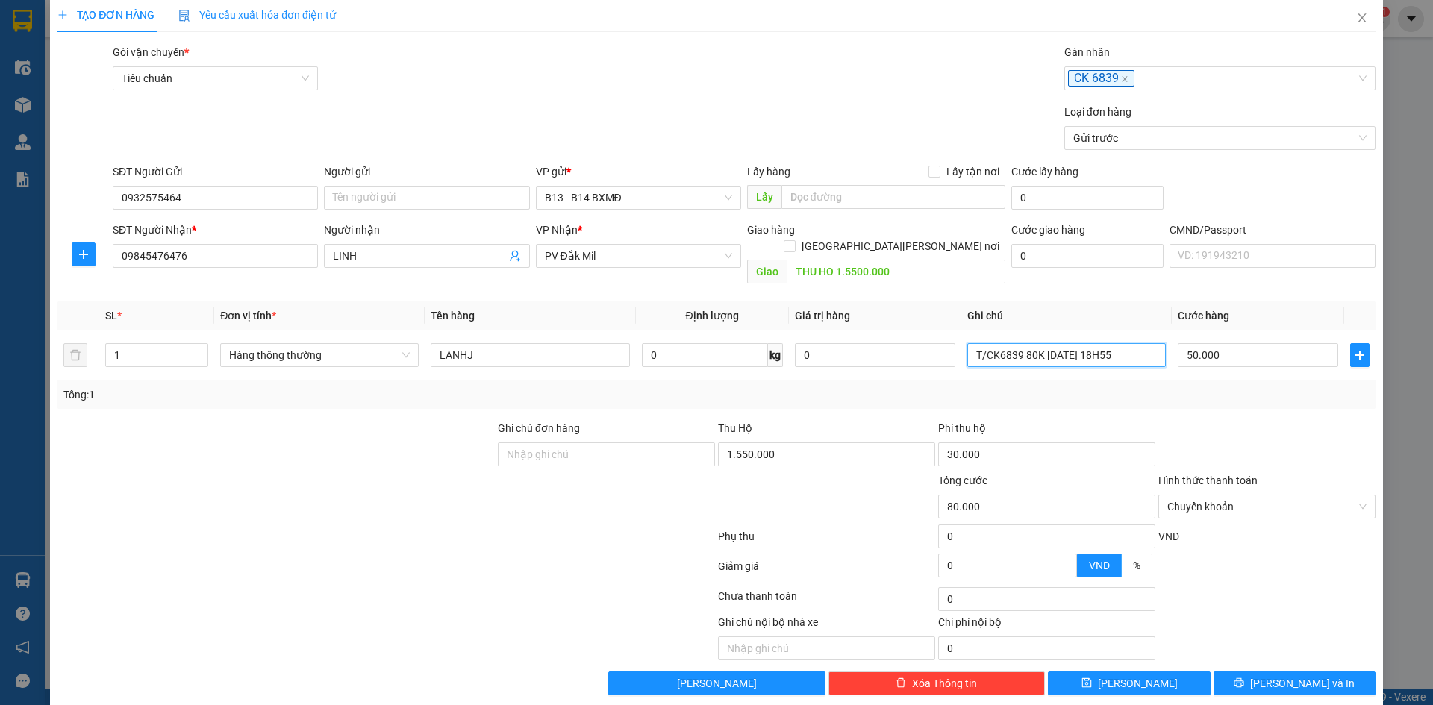
scroll to position [13, 0]
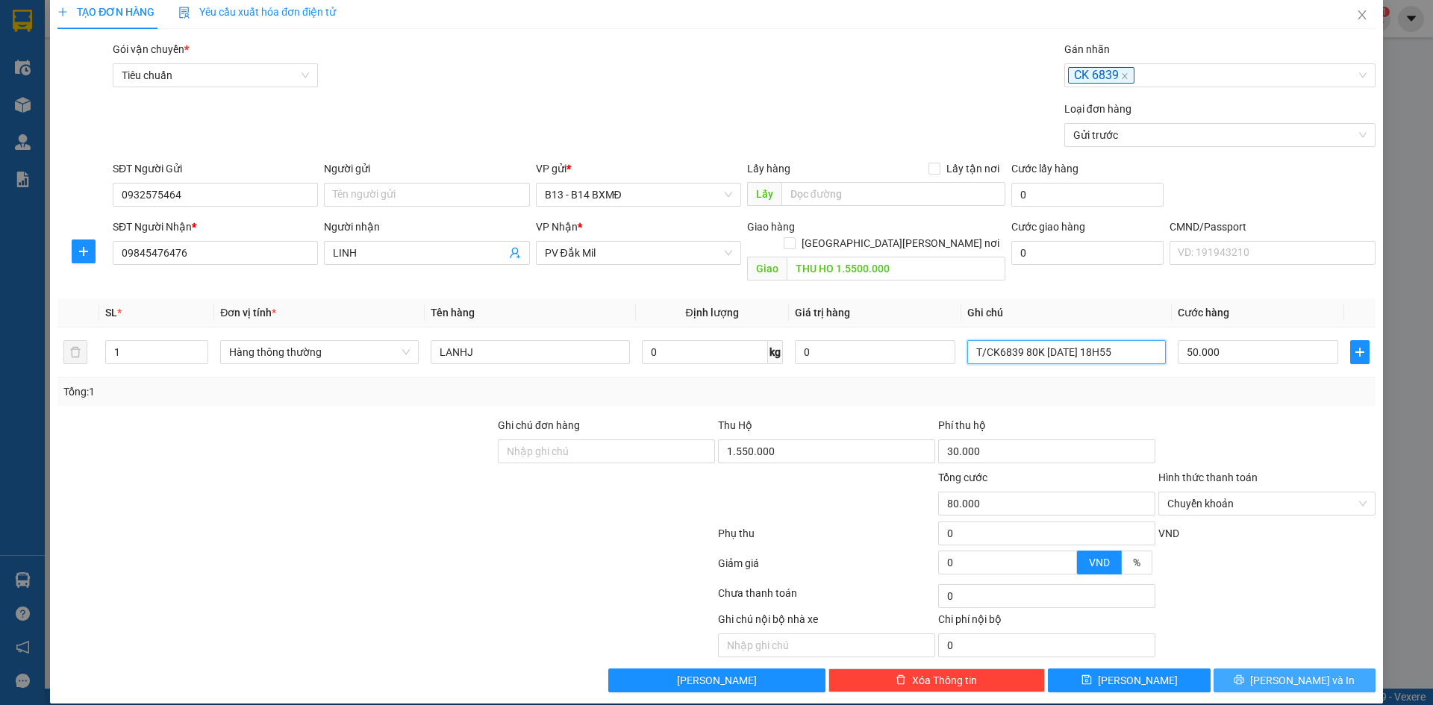
type input "T/CK6839 80K [DATE] 18H55"
drag, startPoint x: 1299, startPoint y: 674, endPoint x: 1282, endPoint y: 660, distance: 21.7
click at [1294, 670] on button "[PERSON_NAME] và In" at bounding box center [1295, 681] width 162 height 24
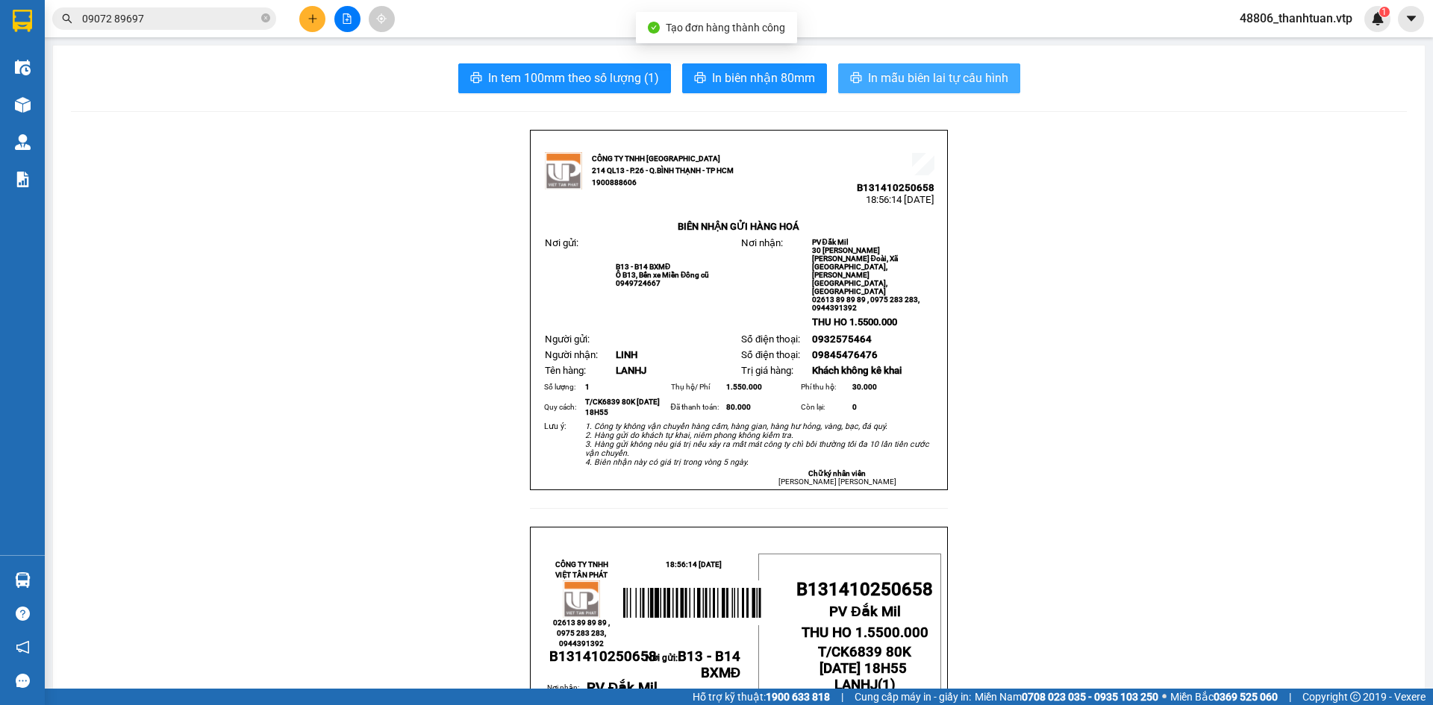
click at [893, 79] on span "In mẫu biên lai tự cấu hình" at bounding box center [938, 78] width 140 height 19
